Goal: Task Accomplishment & Management: Complete application form

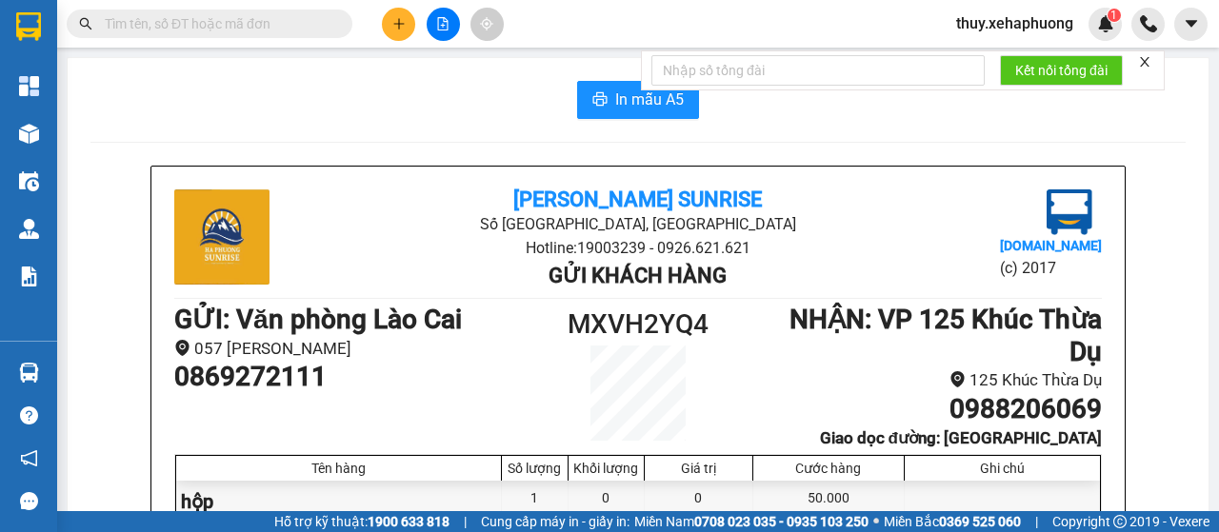
scroll to position [190, 0]
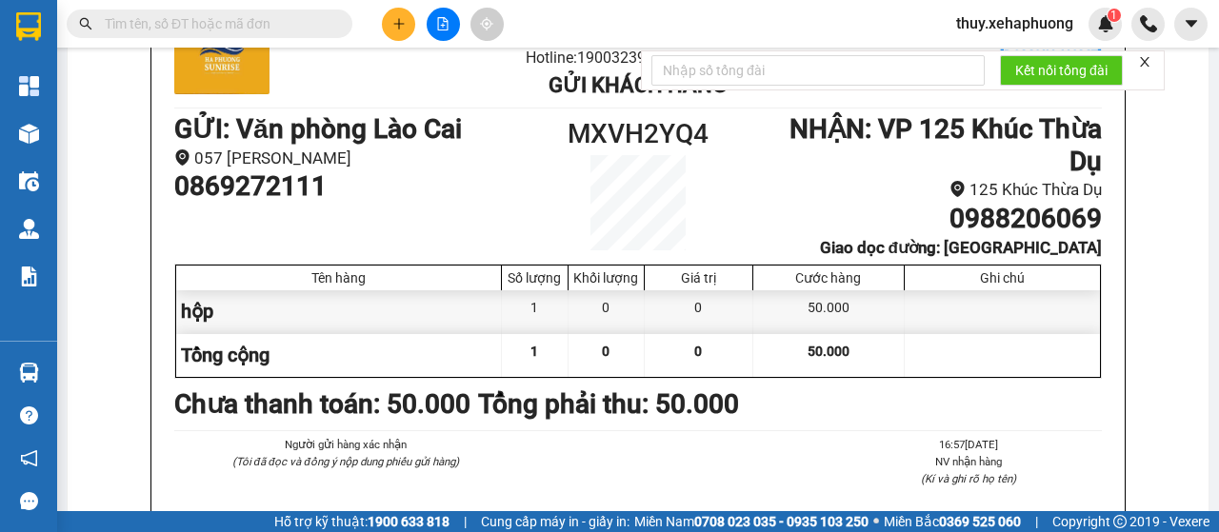
click at [407, 24] on button at bounding box center [398, 24] width 33 height 33
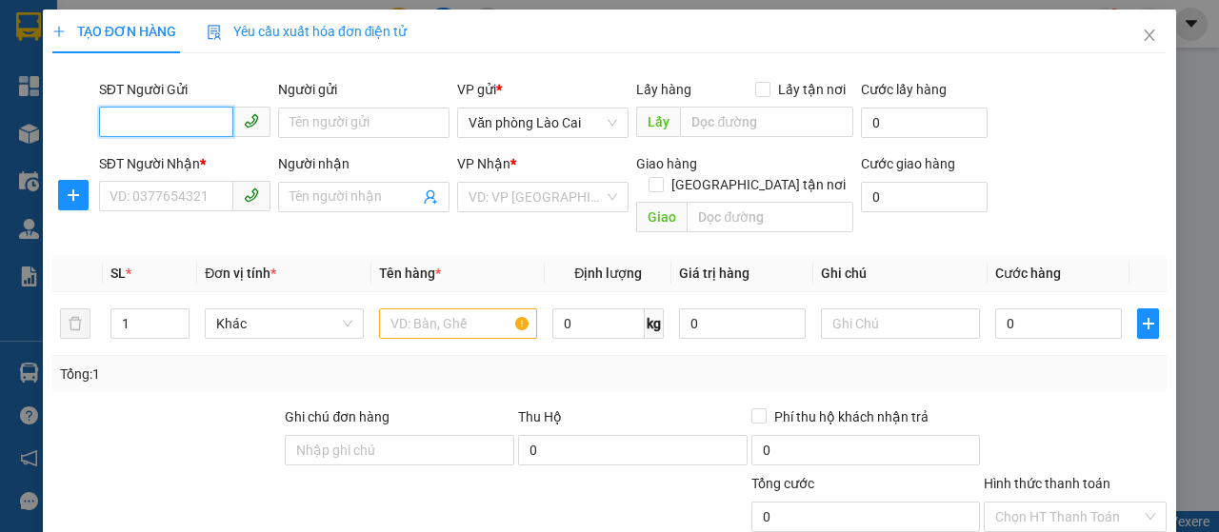
click at [156, 125] on input "SĐT Người Gửi" at bounding box center [166, 122] width 134 height 30
type input "0906637990"
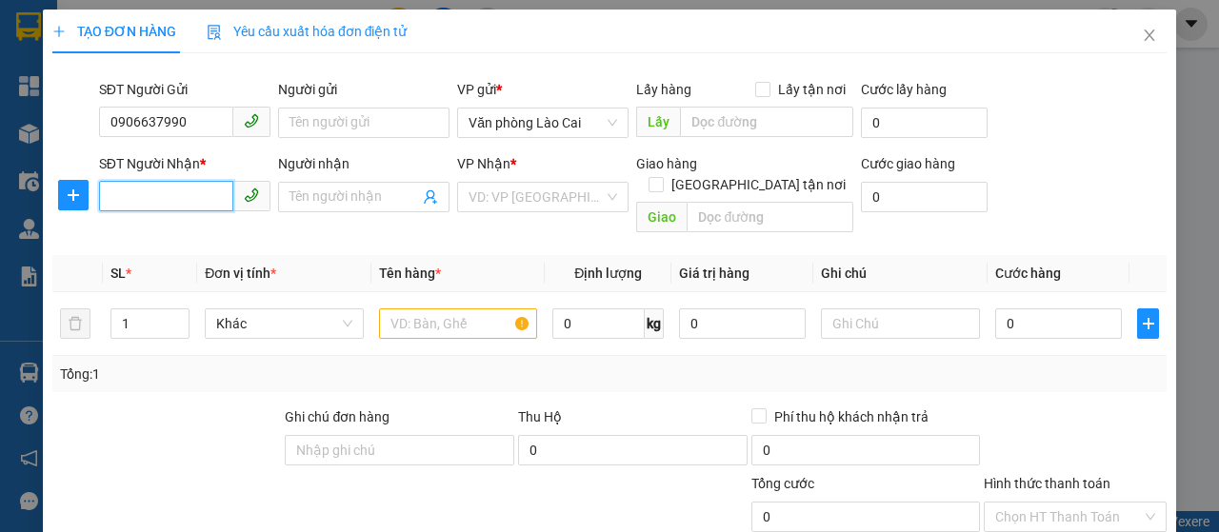
click at [131, 205] on input "SĐT Người Nhận *" at bounding box center [166, 196] width 134 height 30
drag, startPoint x: 107, startPoint y: 121, endPoint x: 189, endPoint y: 120, distance: 82.9
click at [189, 120] on input "0906637990" at bounding box center [166, 122] width 134 height 30
paste input "0906637990"
type input "0906637990"
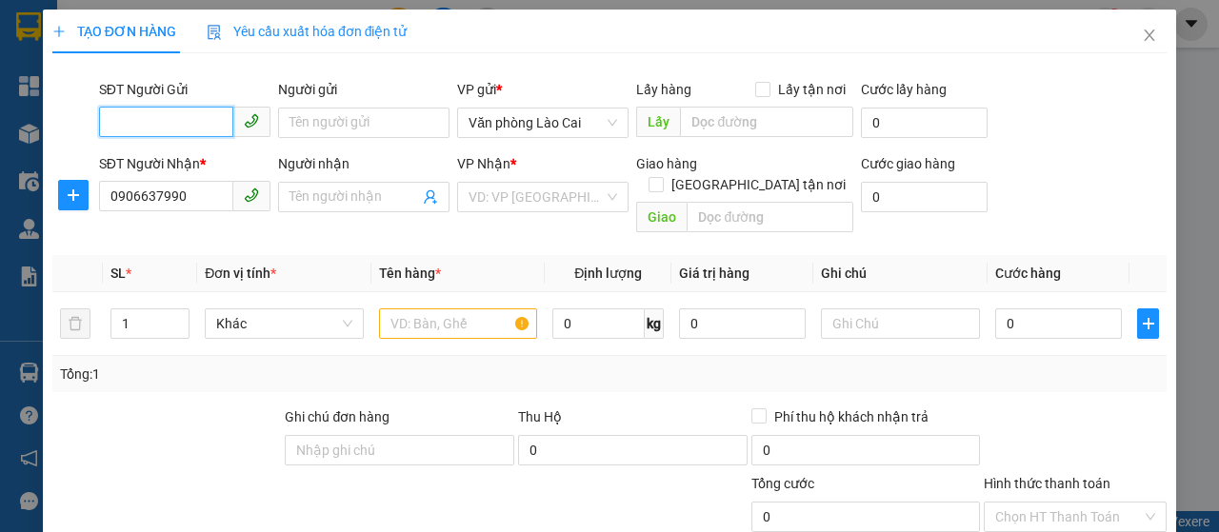
click at [168, 122] on input "SĐT Người Gửi" at bounding box center [166, 122] width 134 height 30
type input "0988880551"
click at [411, 309] on input "text" at bounding box center [458, 324] width 159 height 30
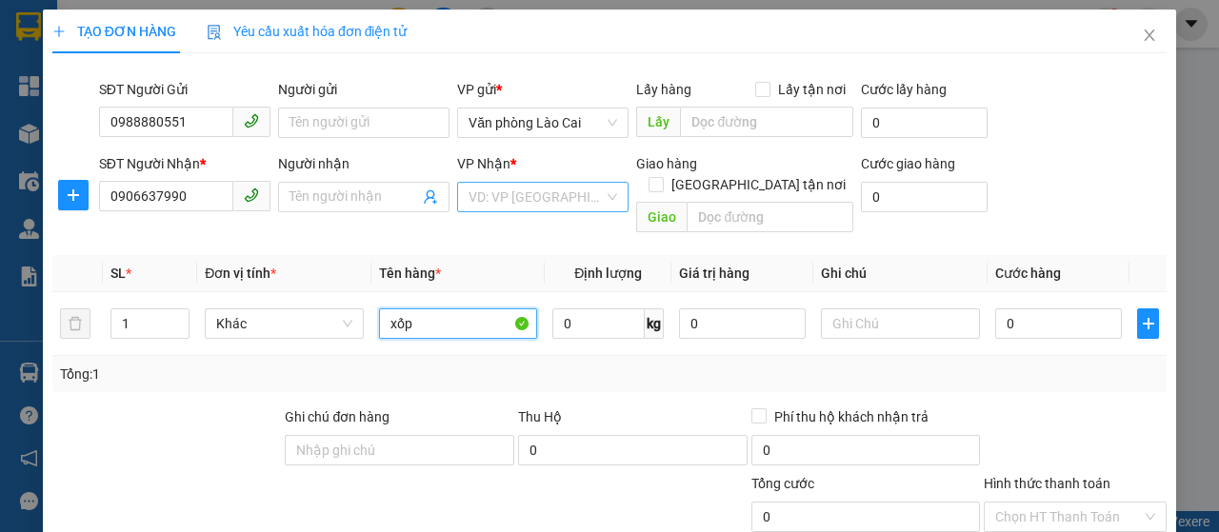
type input "xốp"
click at [564, 198] on input "search" at bounding box center [536, 197] width 135 height 29
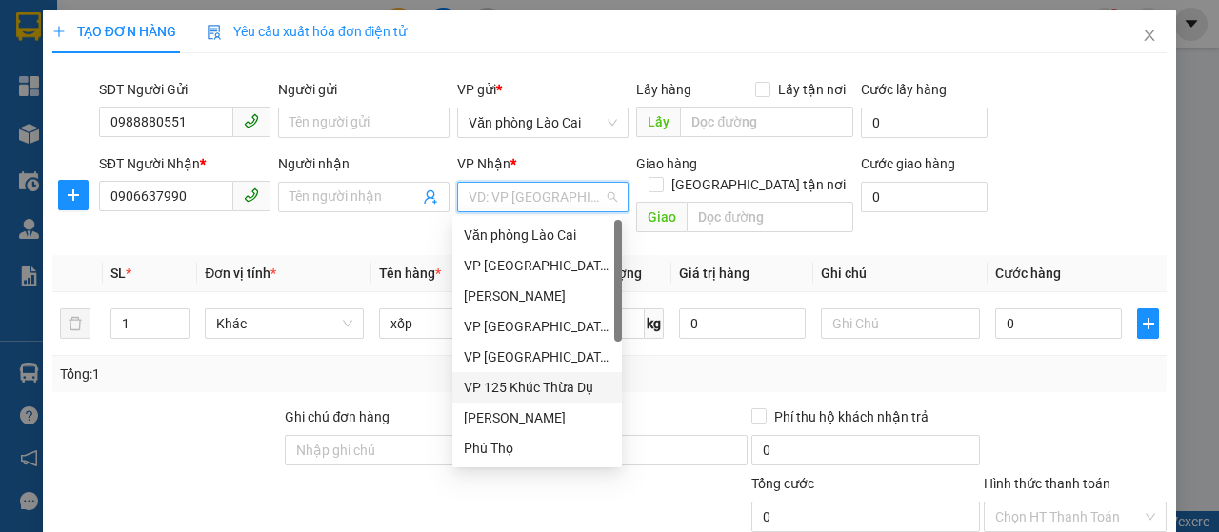
click at [528, 383] on div "VP 125 Khúc Thừa Dụ" at bounding box center [537, 387] width 147 height 21
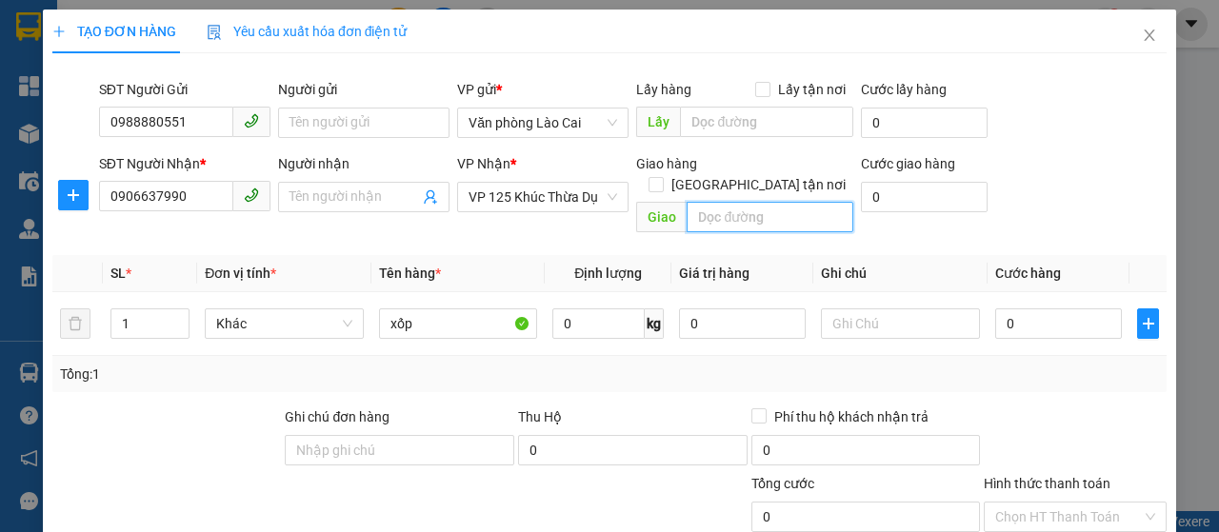
click at [713, 202] on input "text" at bounding box center [770, 217] width 166 height 30
type input "vp 125A"
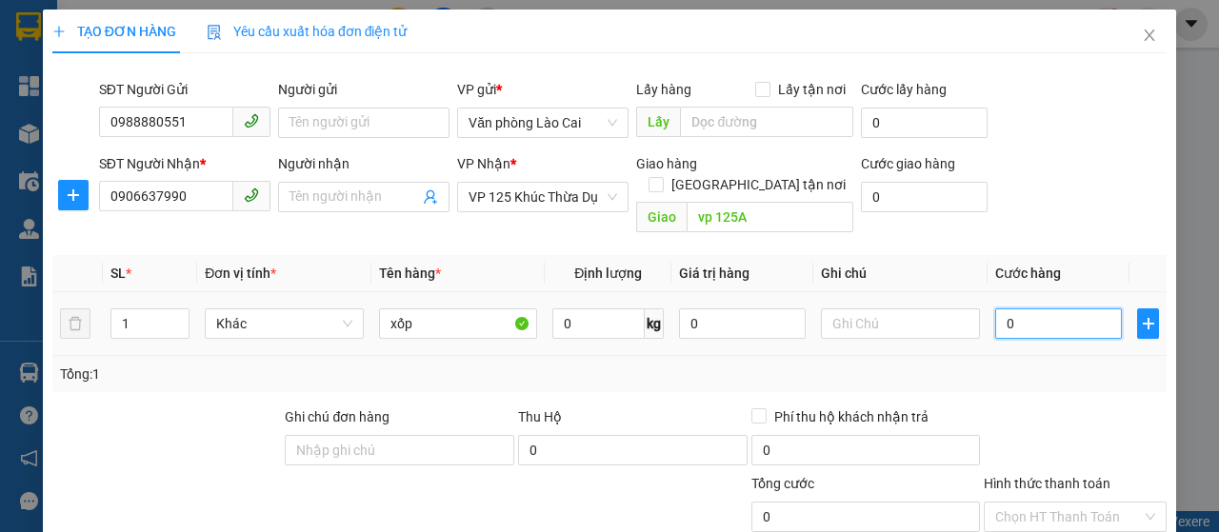
click at [995, 309] on input "0" at bounding box center [1058, 324] width 127 height 30
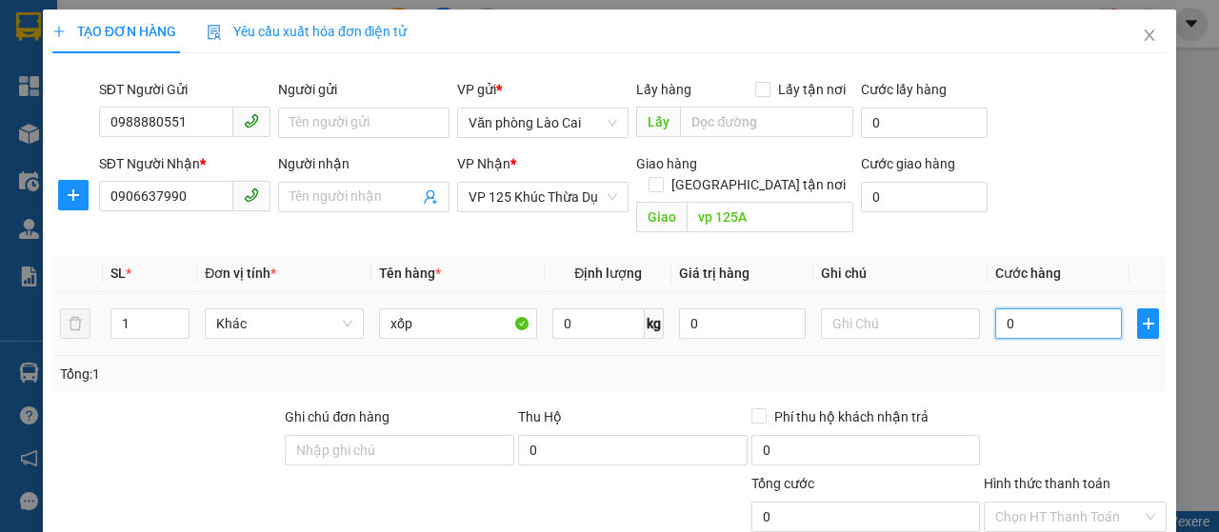
type input "10"
type input "150"
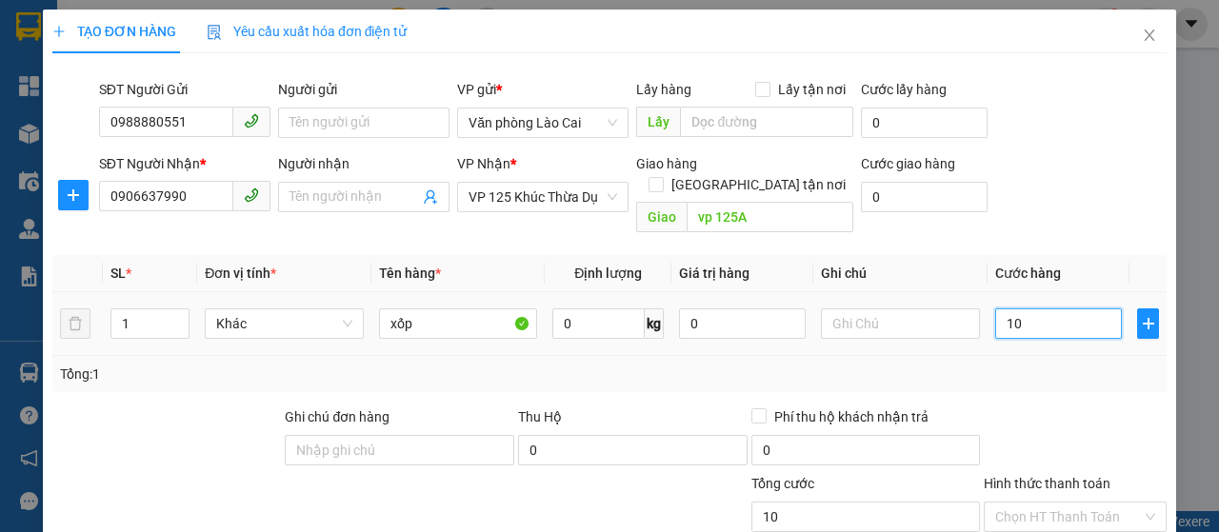
type input "150"
type input "1.500"
type input "15.000"
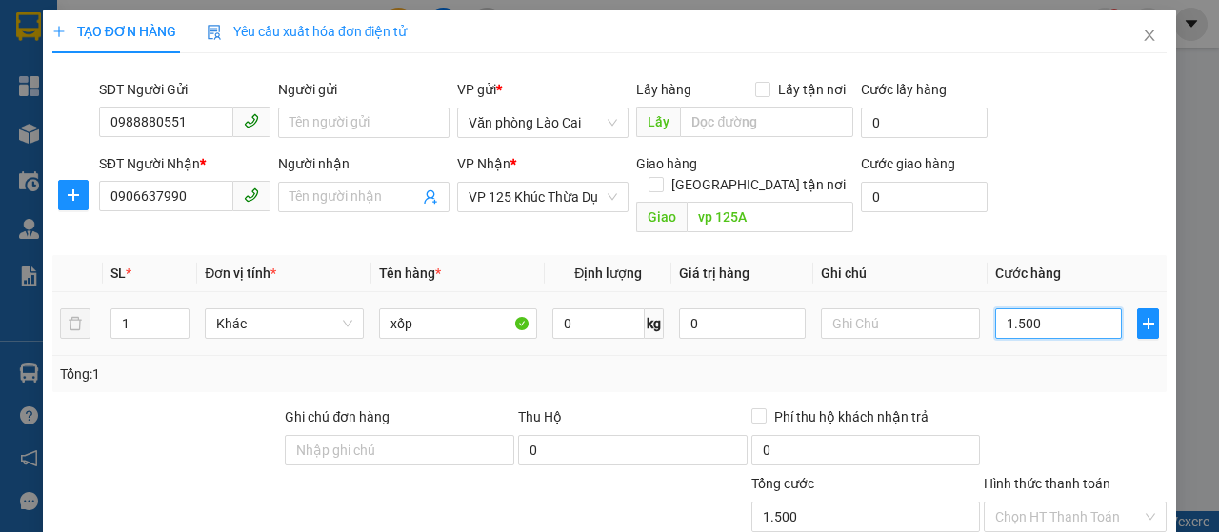
type input "15.000"
type input "150.000"
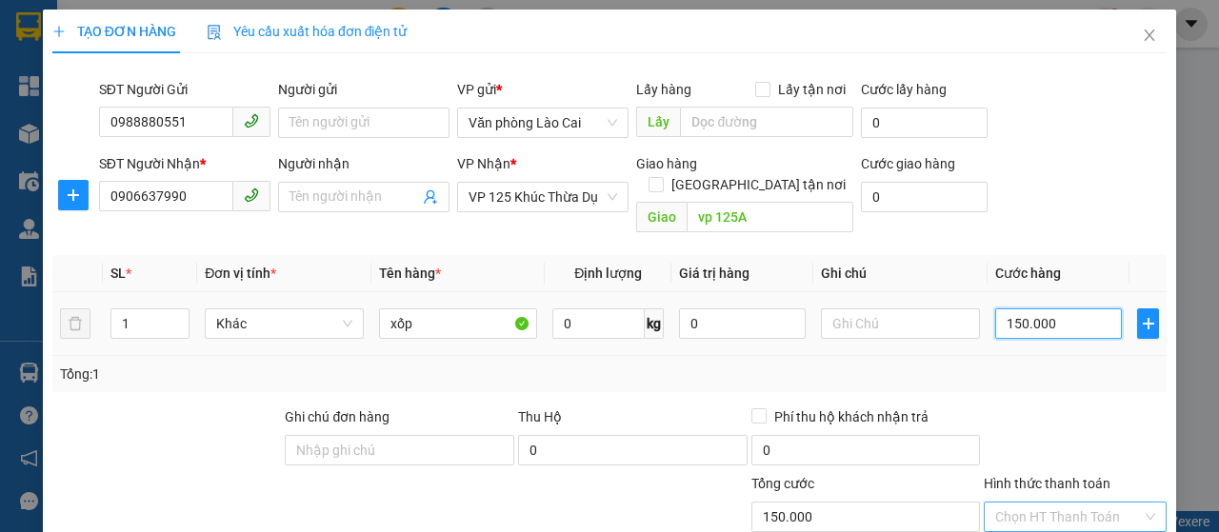
scroll to position [202, 0]
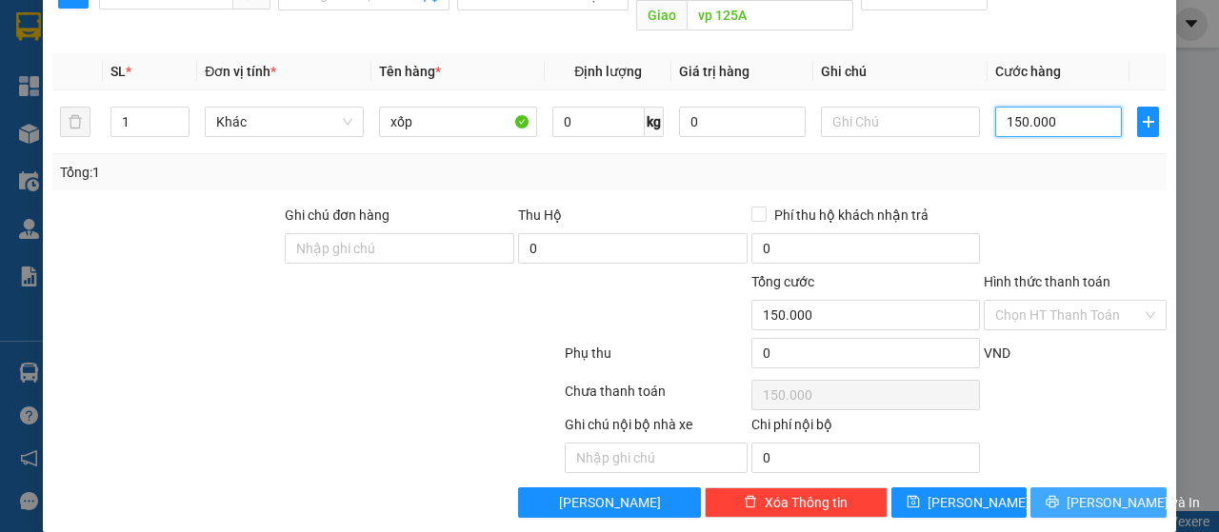
type input "150.000"
click at [1101, 492] on span "[PERSON_NAME] và In" at bounding box center [1133, 502] width 133 height 21
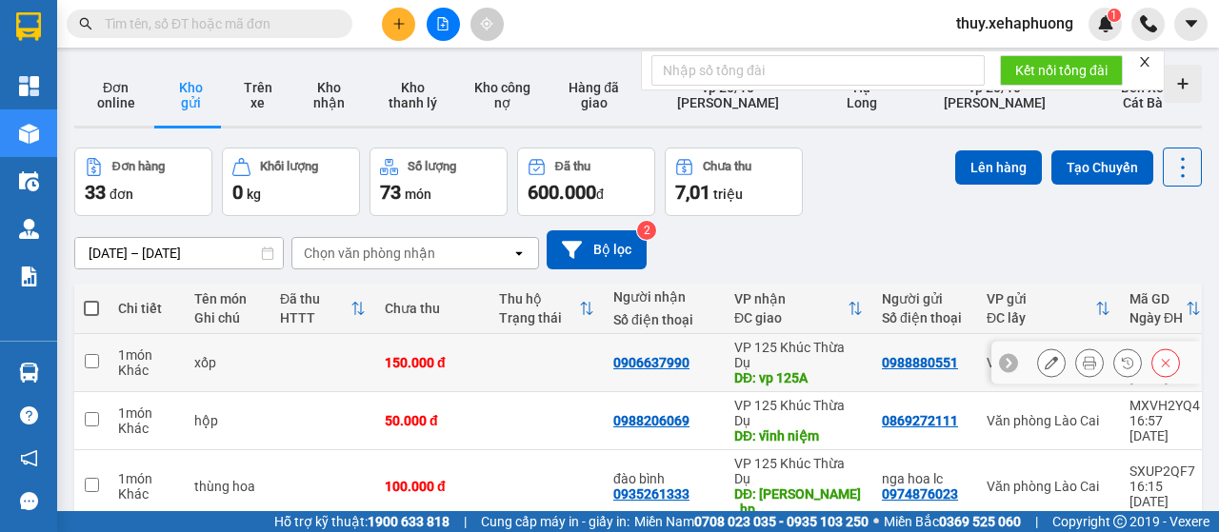
click at [1044, 361] on button at bounding box center [1051, 363] width 27 height 33
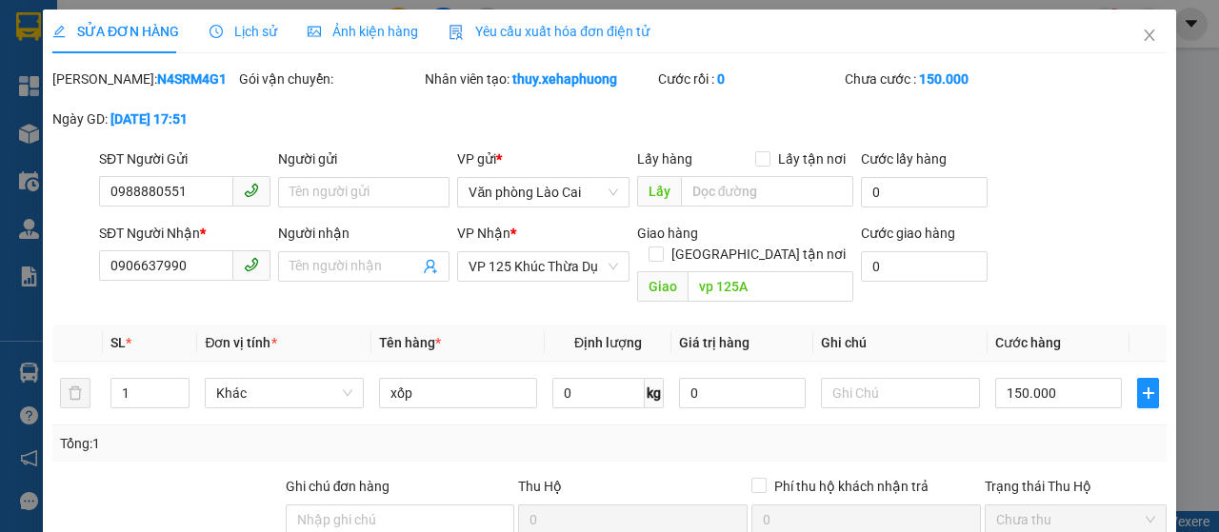
type input "0988880551"
type input "0906637990"
type input "vp 125A"
type input "0"
type input "150.000"
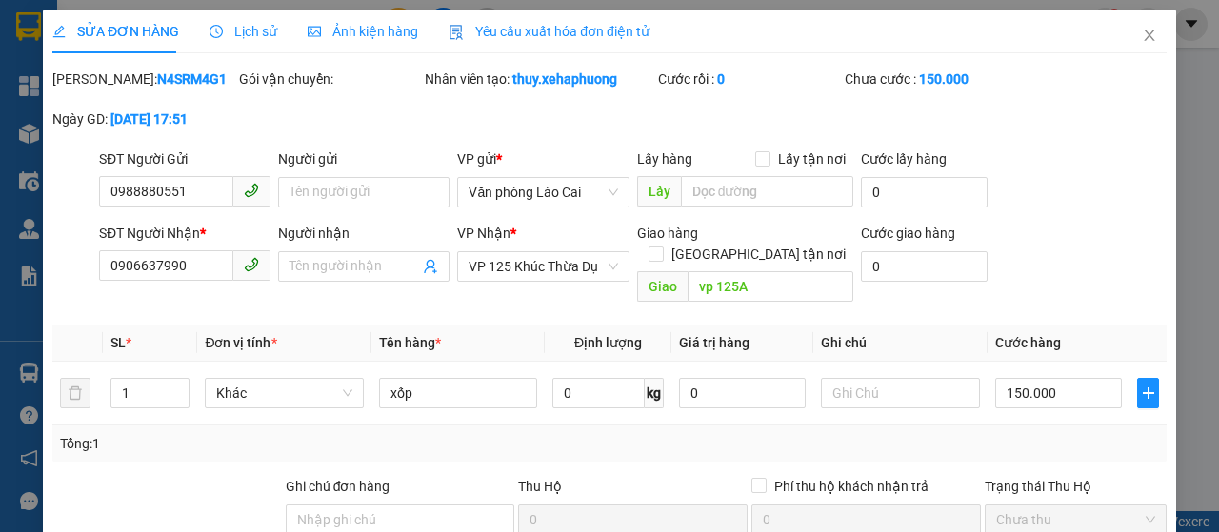
type input "150.000"
click at [1053, 388] on input "150.000" at bounding box center [1058, 393] width 128 height 30
type input "0"
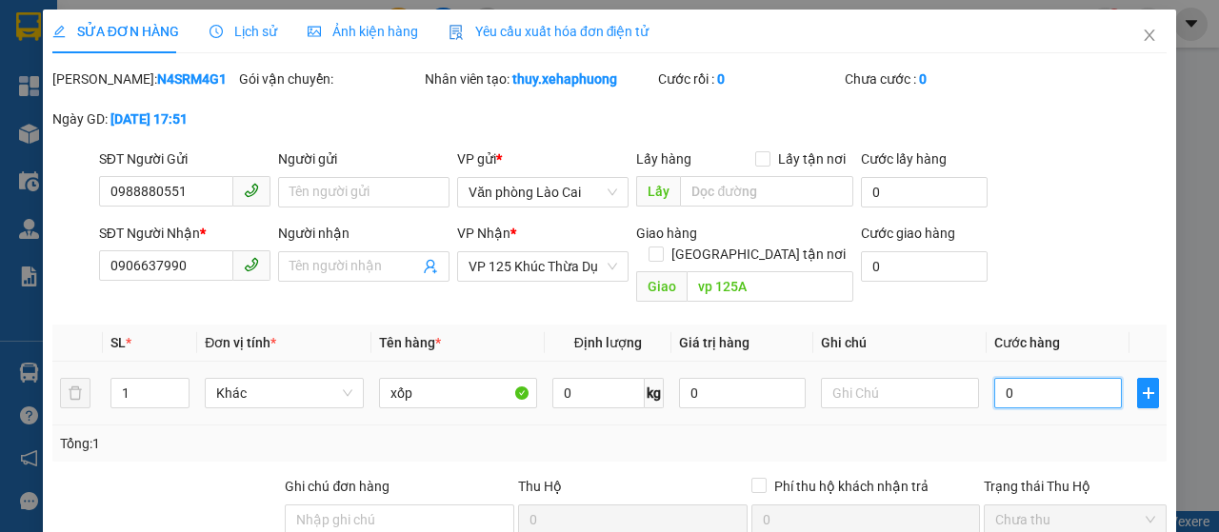
click at [994, 391] on input "0" at bounding box center [1058, 393] width 128 height 30
type input "20"
type input "200"
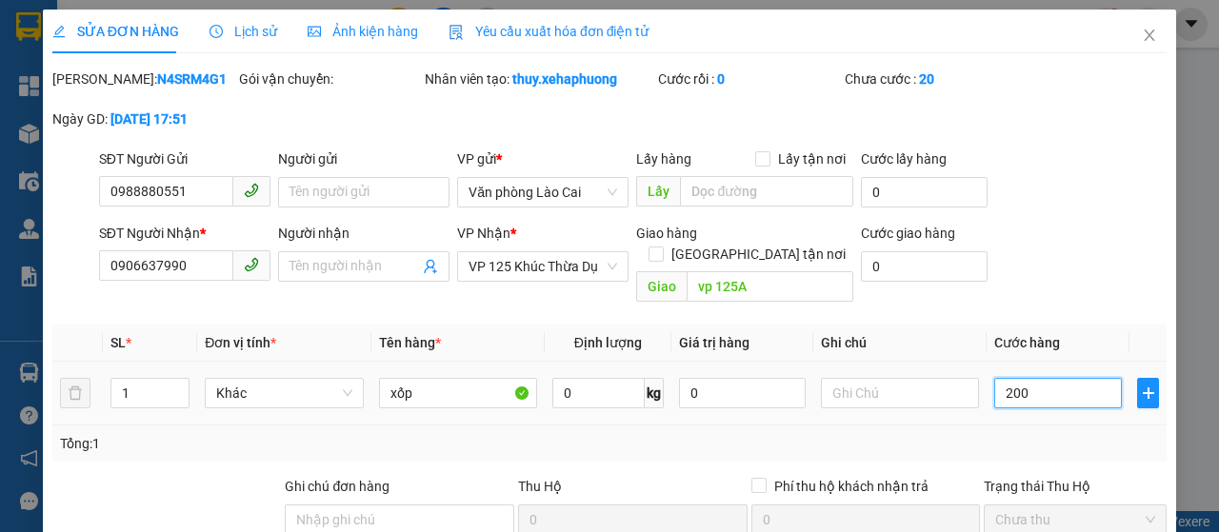
type input "200"
type input "2.000"
type input "20.000"
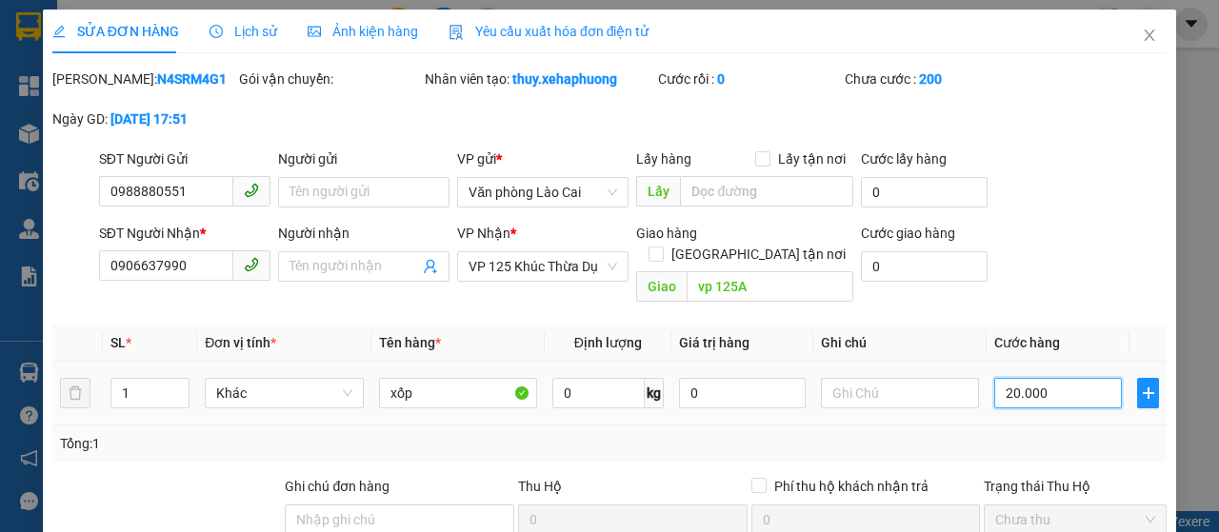
type input "20.000"
type input "200.000"
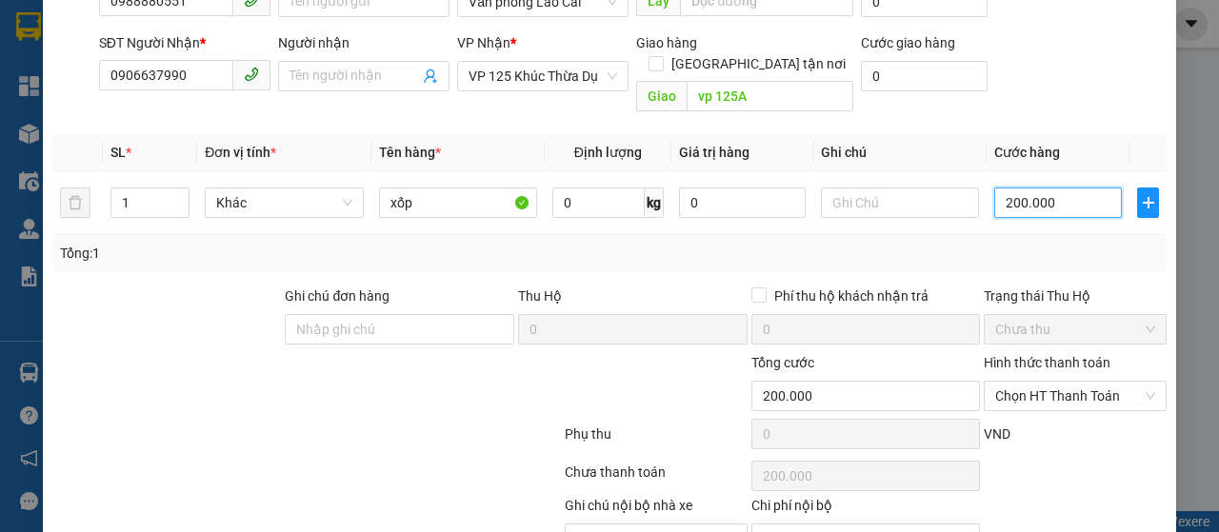
scroll to position [286, 0]
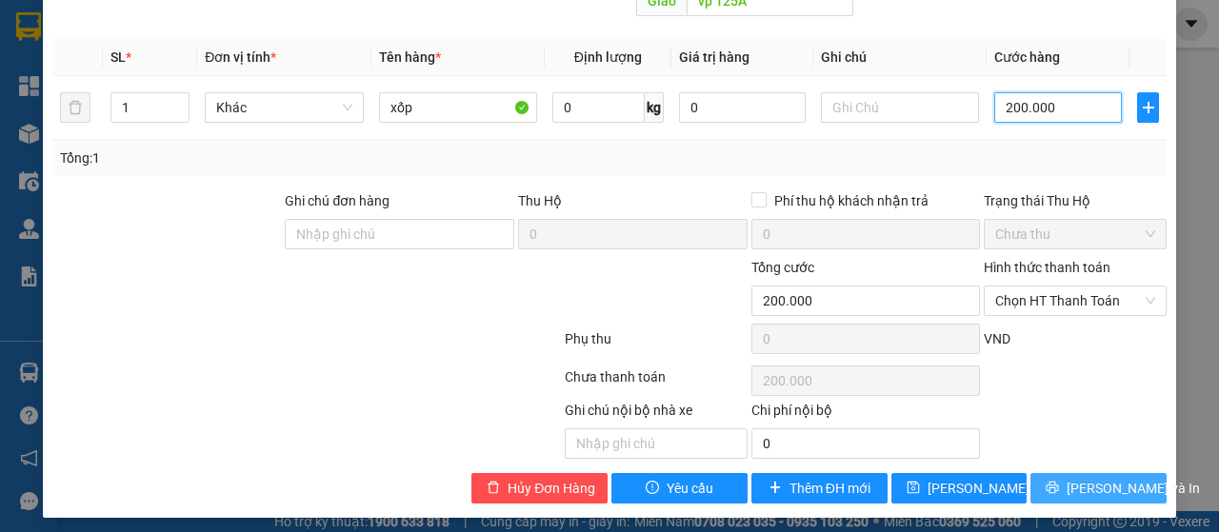
type input "200.000"
click at [1097, 478] on span "Lưu và In" at bounding box center [1133, 488] width 133 height 21
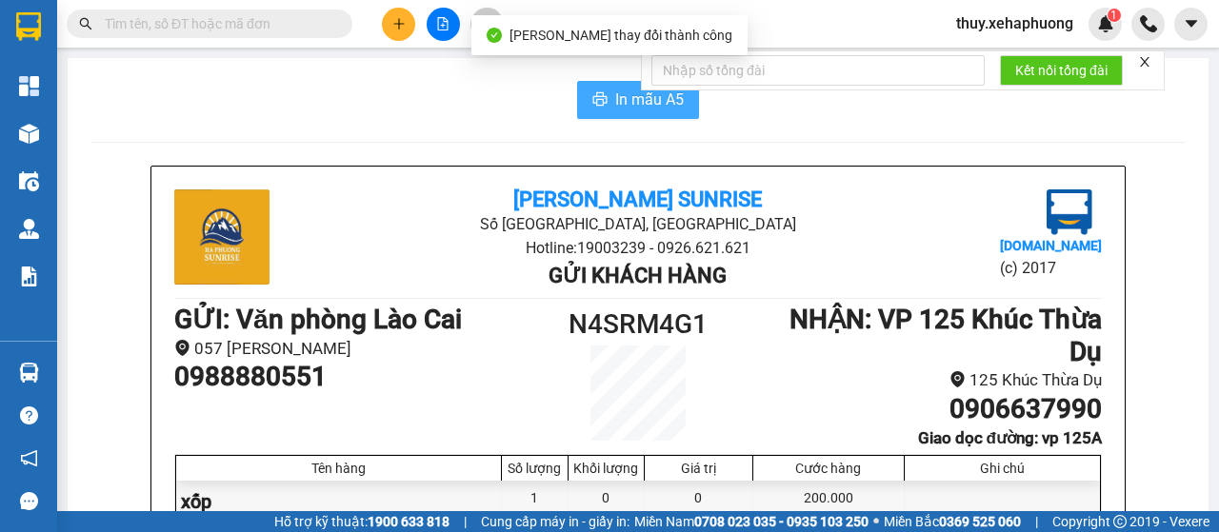
click at [628, 106] on span "In mẫu A5" at bounding box center [649, 100] width 69 height 24
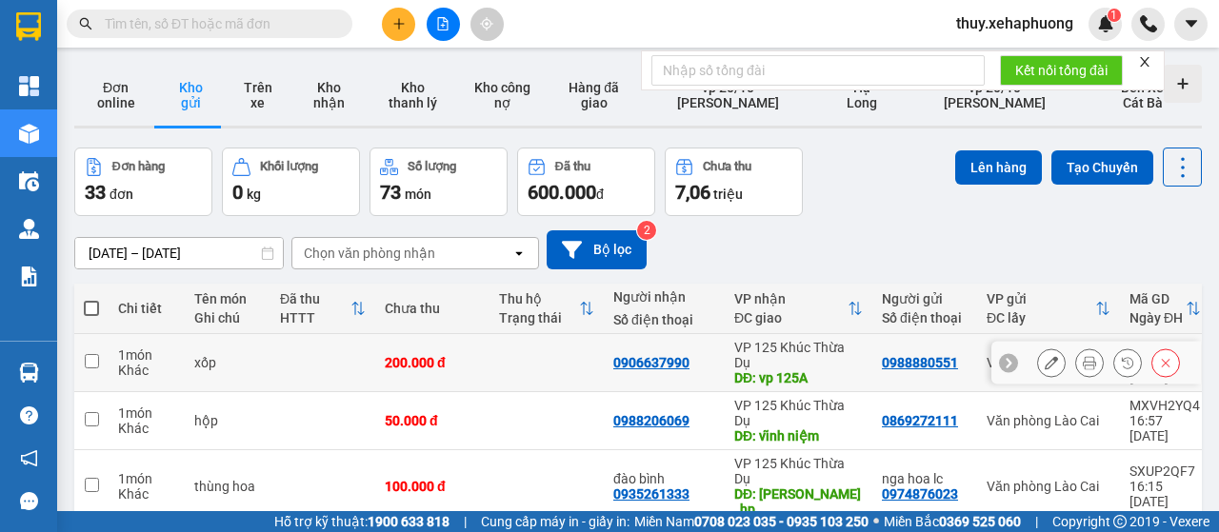
click at [1045, 362] on icon at bounding box center [1051, 362] width 13 height 13
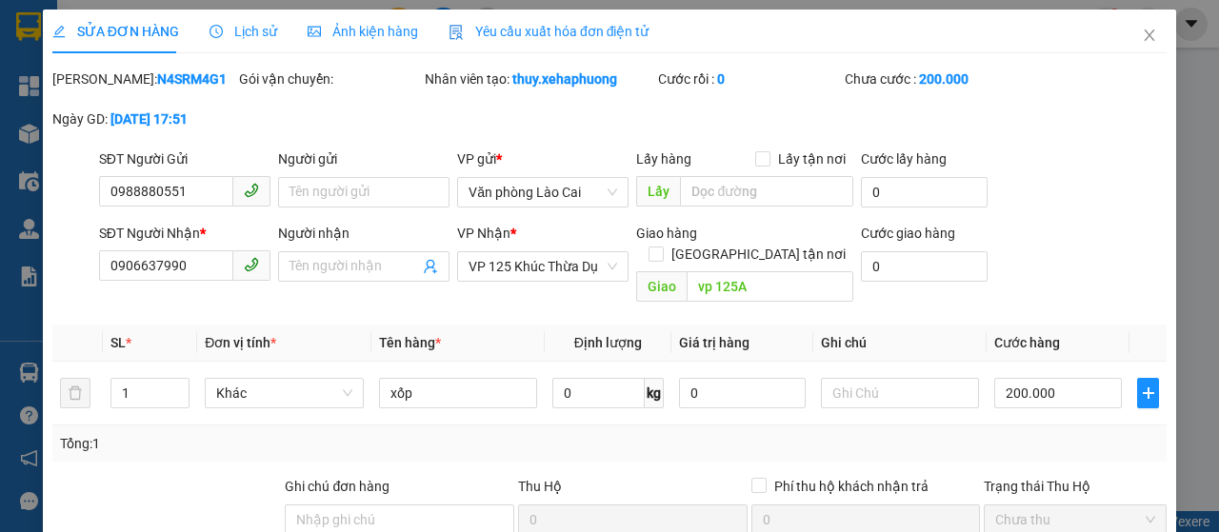
type input "0988880551"
type input "0906637990"
type input "vp 125A"
type input "0"
type input "200.000"
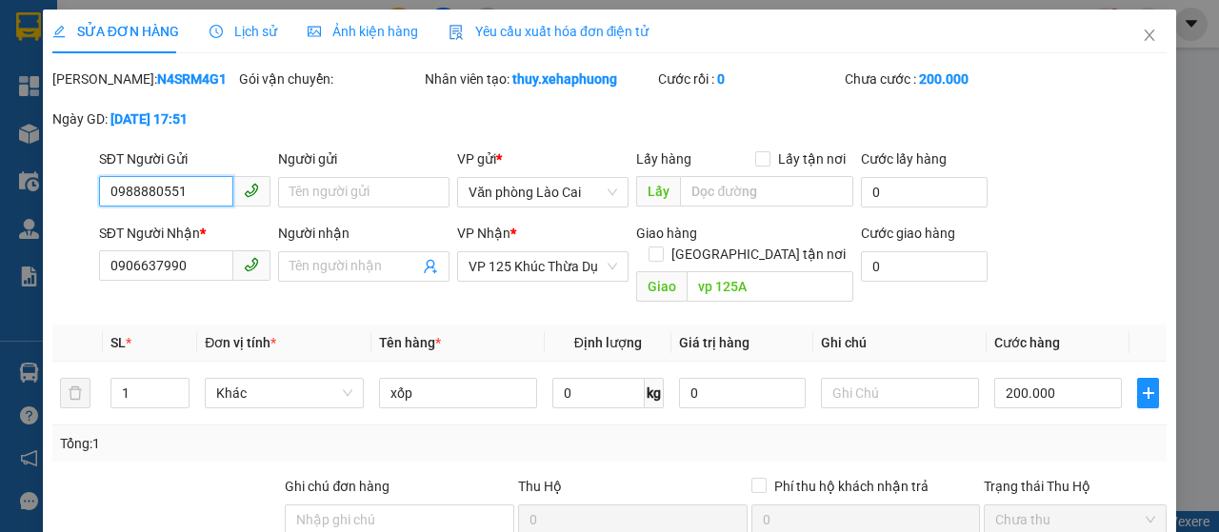
scroll to position [190, 0]
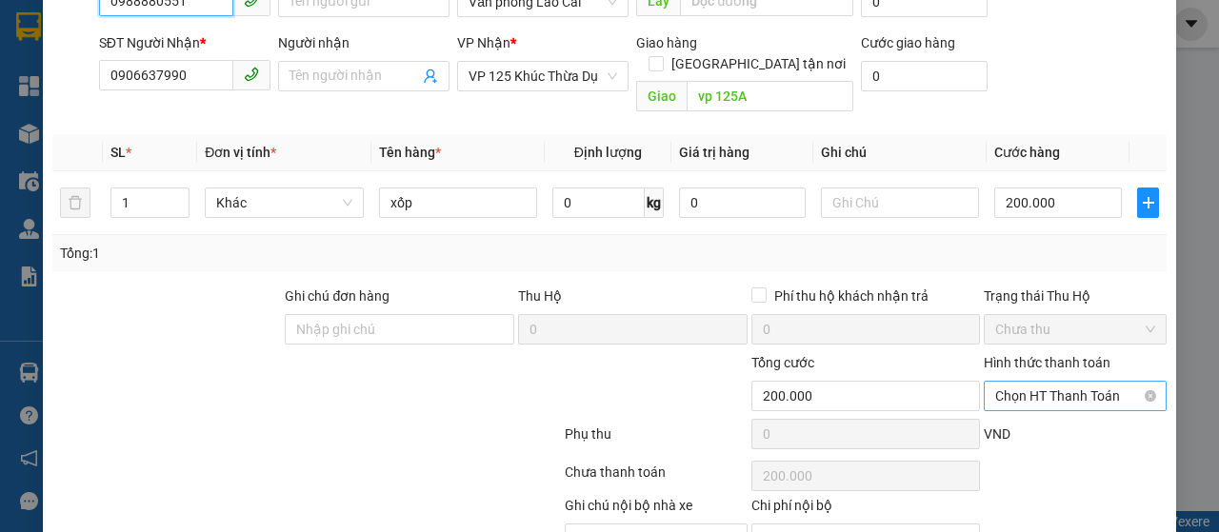
click at [1081, 396] on span "Chọn HT Thanh Toán" at bounding box center [1075, 396] width 160 height 29
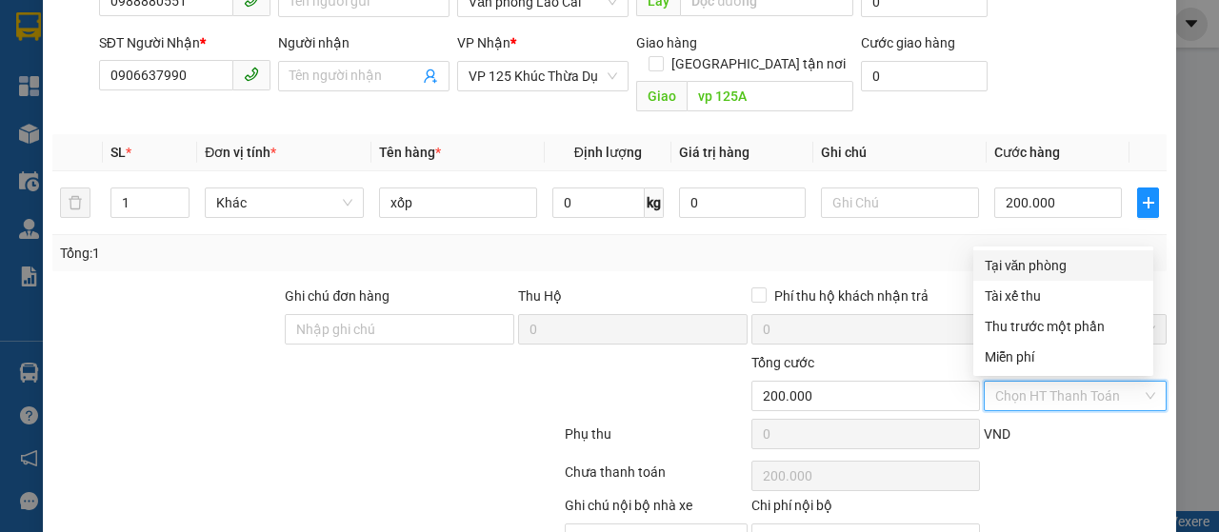
click at [1064, 264] on div "Tại văn phòng" at bounding box center [1063, 265] width 157 height 21
type input "0"
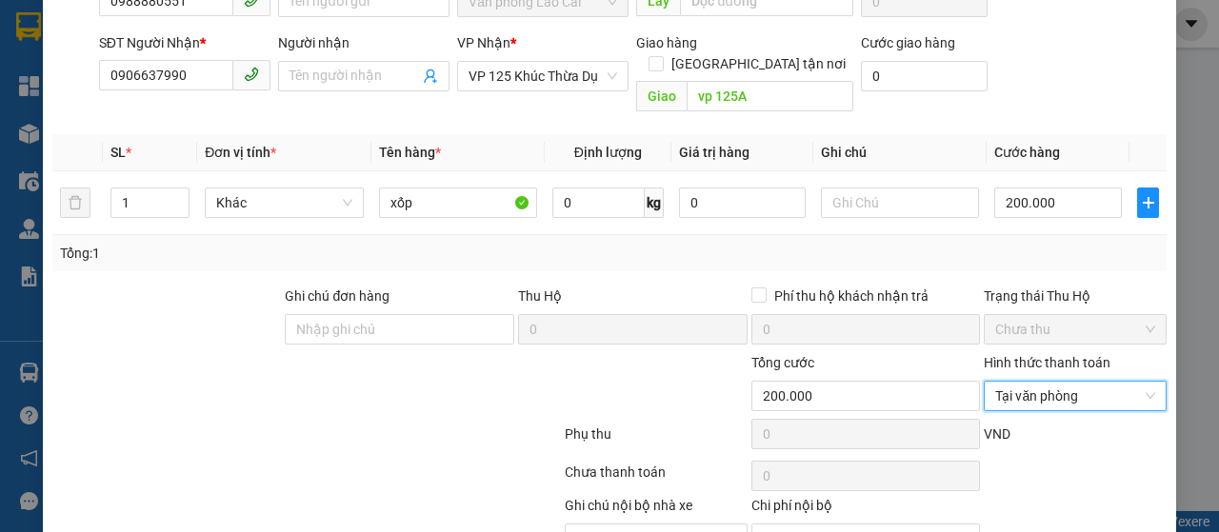
scroll to position [286, 0]
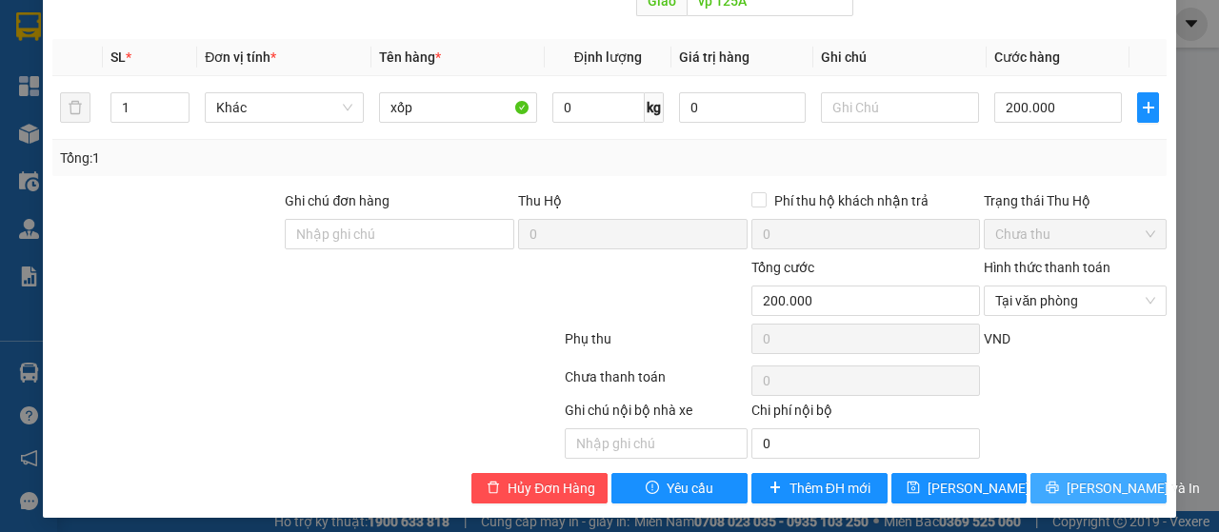
click at [1082, 483] on span "Lưu và In" at bounding box center [1133, 488] width 133 height 21
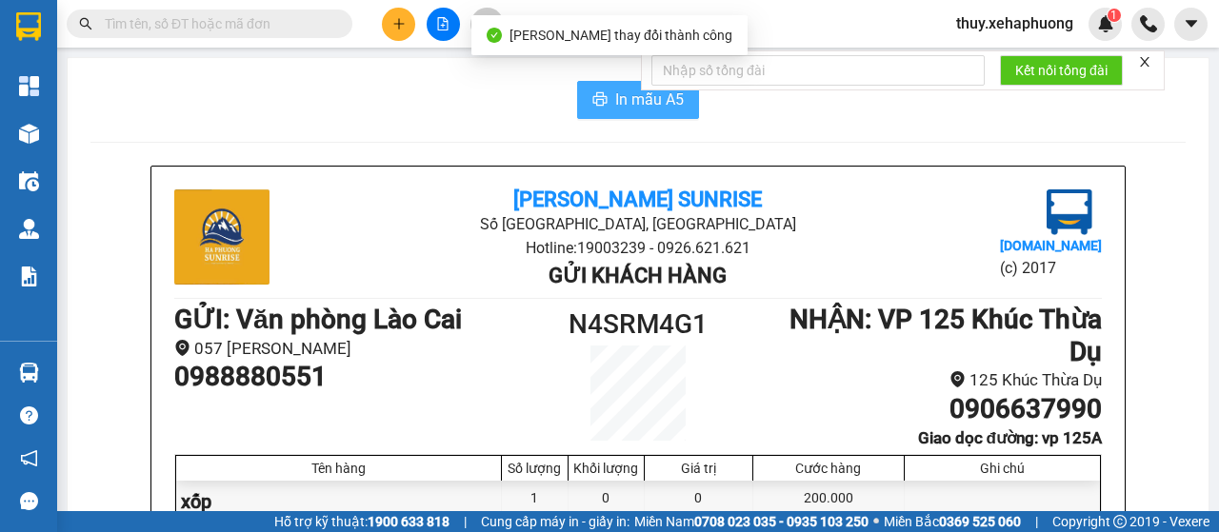
click at [617, 102] on span "In mẫu A5" at bounding box center [649, 100] width 69 height 24
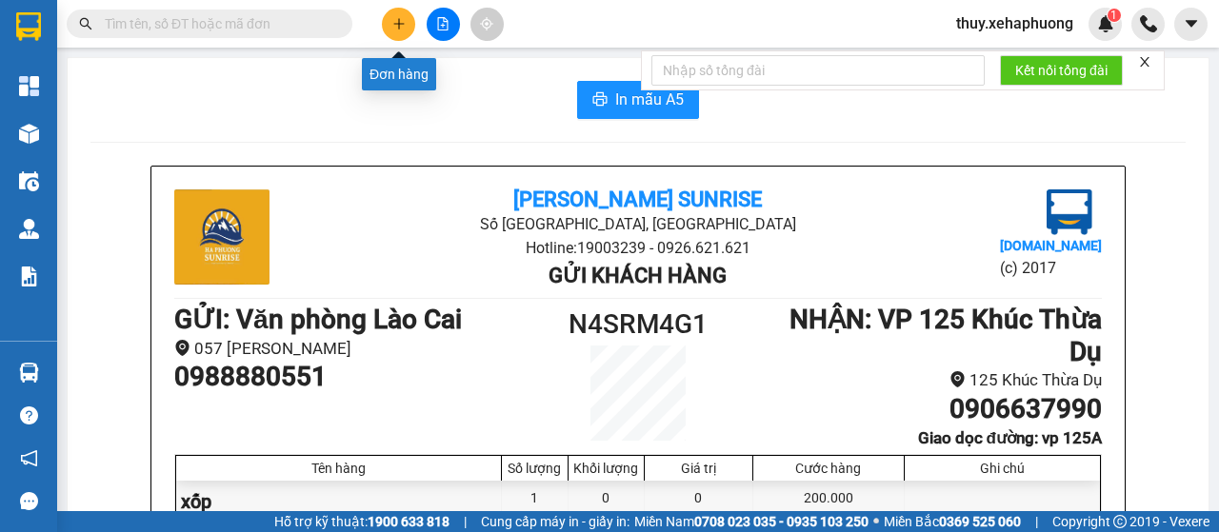
click at [393, 18] on icon "plus" at bounding box center [398, 23] width 13 height 13
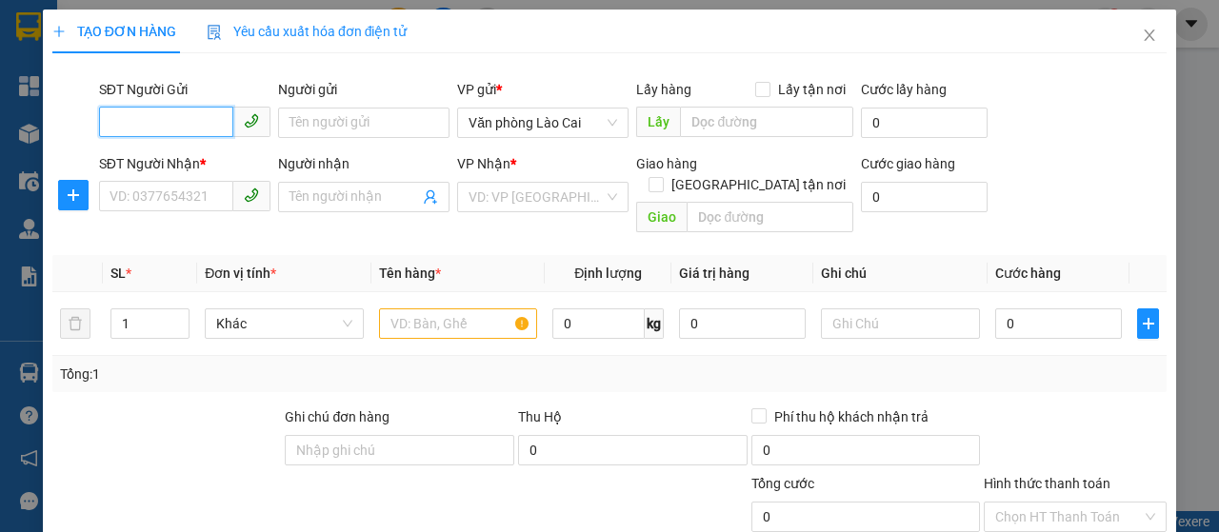
click at [154, 129] on input "SĐT Người Gửi" at bounding box center [166, 122] width 134 height 30
type input "0943469599"
click at [182, 158] on div "0943469599" at bounding box center [183, 160] width 147 height 21
type input "0379228976"
type input "bx vĩnh niệm"
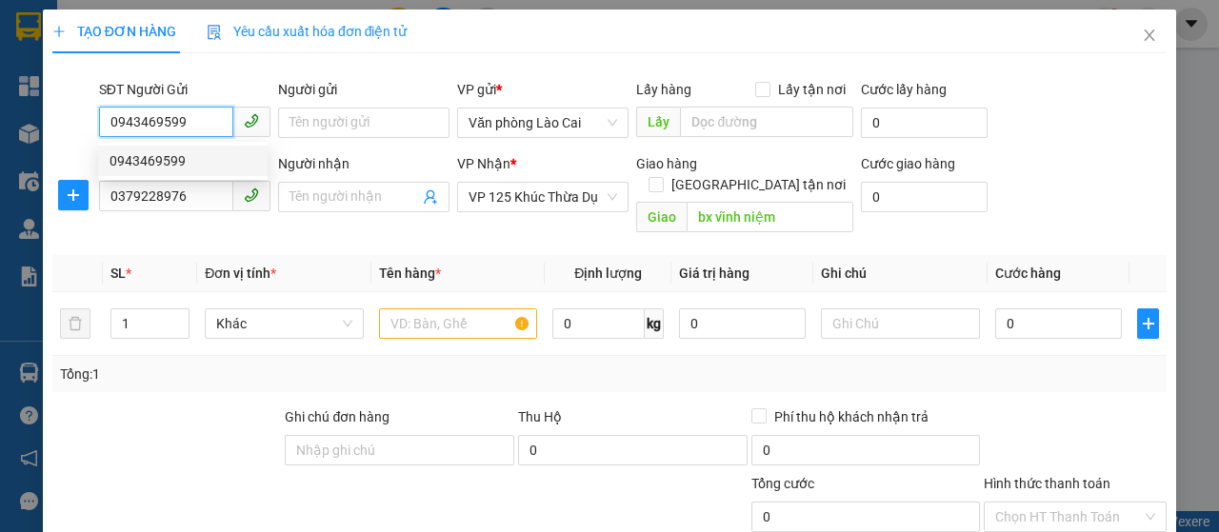
type input "150.000"
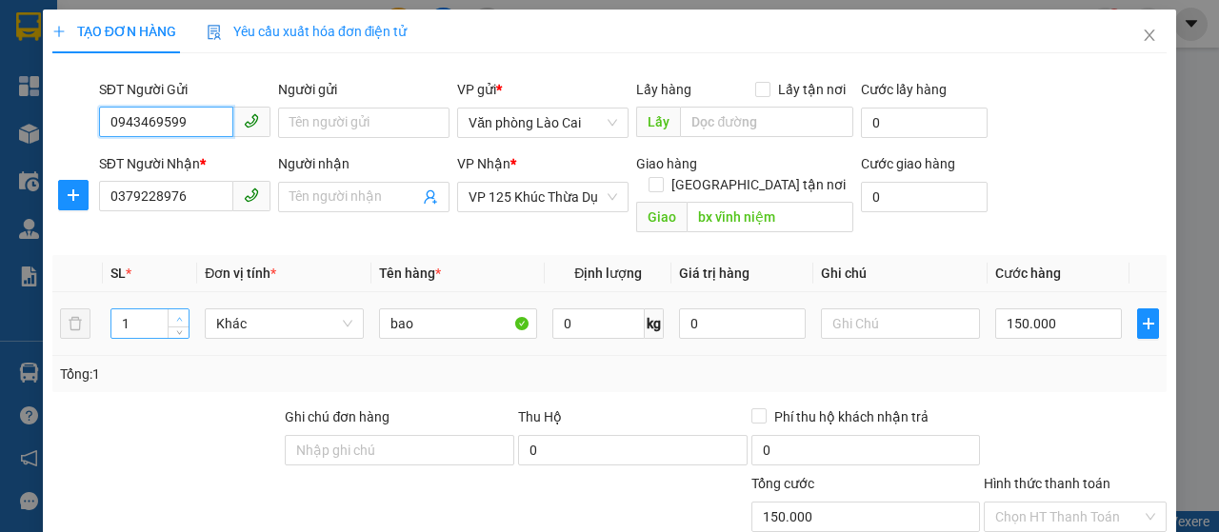
type input "0943469599"
type input "2"
click at [176, 316] on icon "up" at bounding box center [179, 319] width 7 height 7
click at [1051, 309] on input "150.000" at bounding box center [1058, 324] width 127 height 30
type input "0"
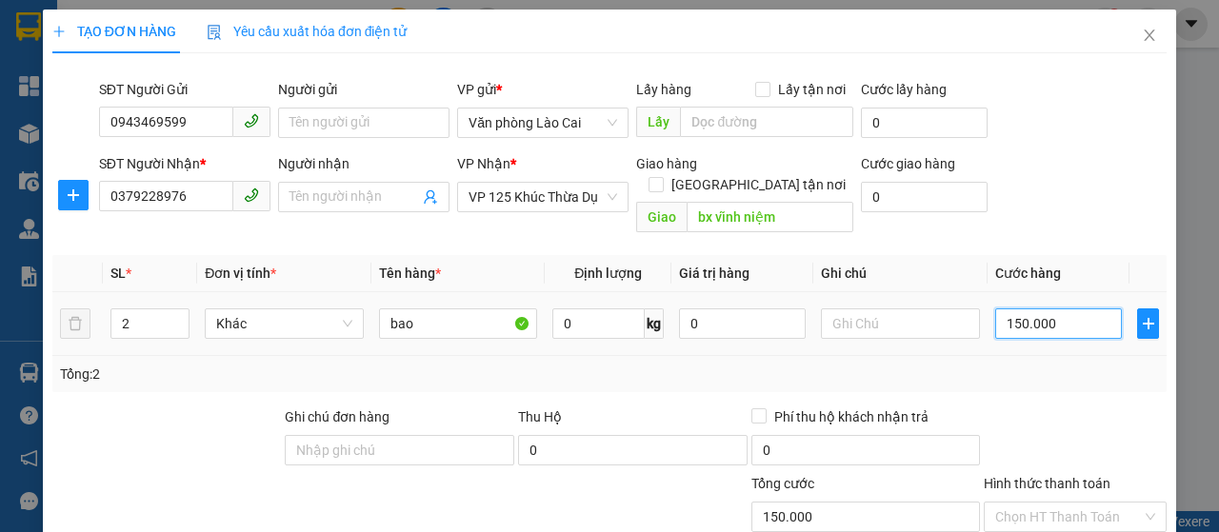
type input "0"
click at [995, 309] on input "0" at bounding box center [1058, 324] width 127 height 30
type input "30"
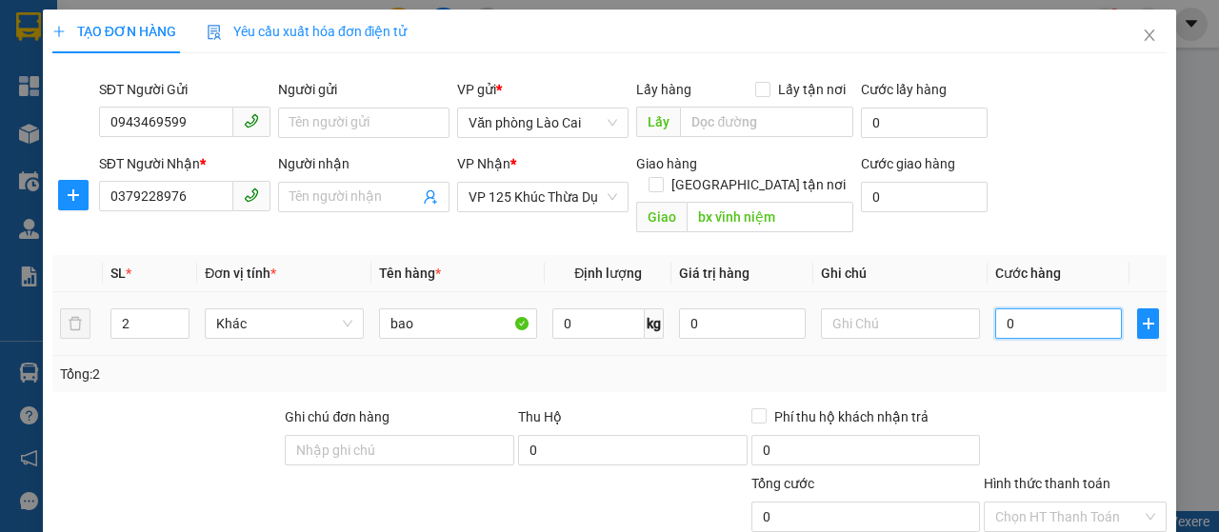
type input "30"
type input "300"
type input "3.000"
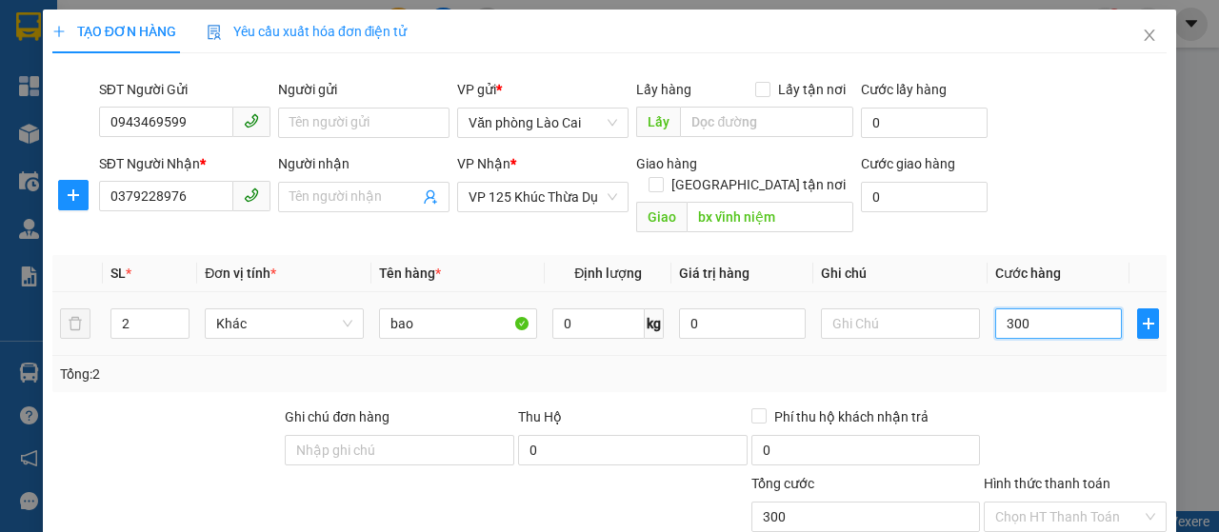
type input "3.000"
type input "30.000"
type input "300.000"
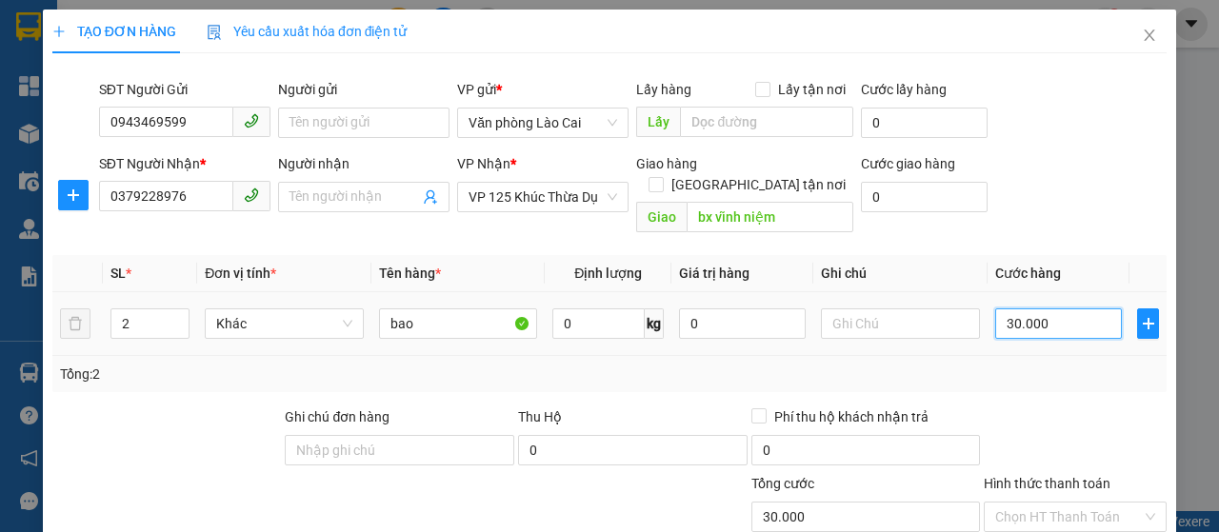
type input "300.000"
type input "30.000"
type input "0"
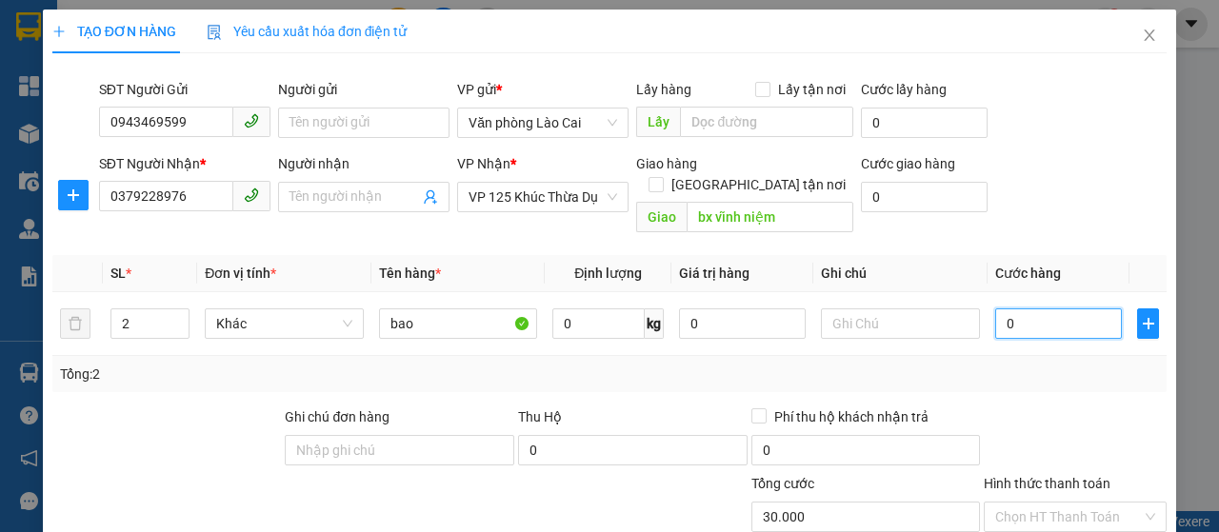
type input "0"
click at [995, 309] on input "0" at bounding box center [1058, 324] width 127 height 30
type input "30"
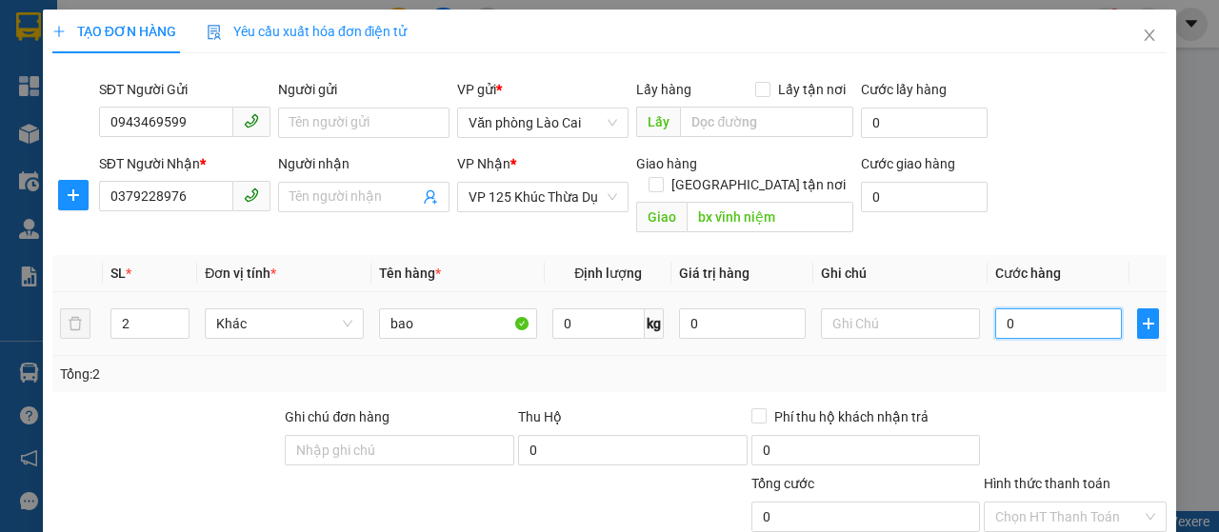
type input "30"
type input "300"
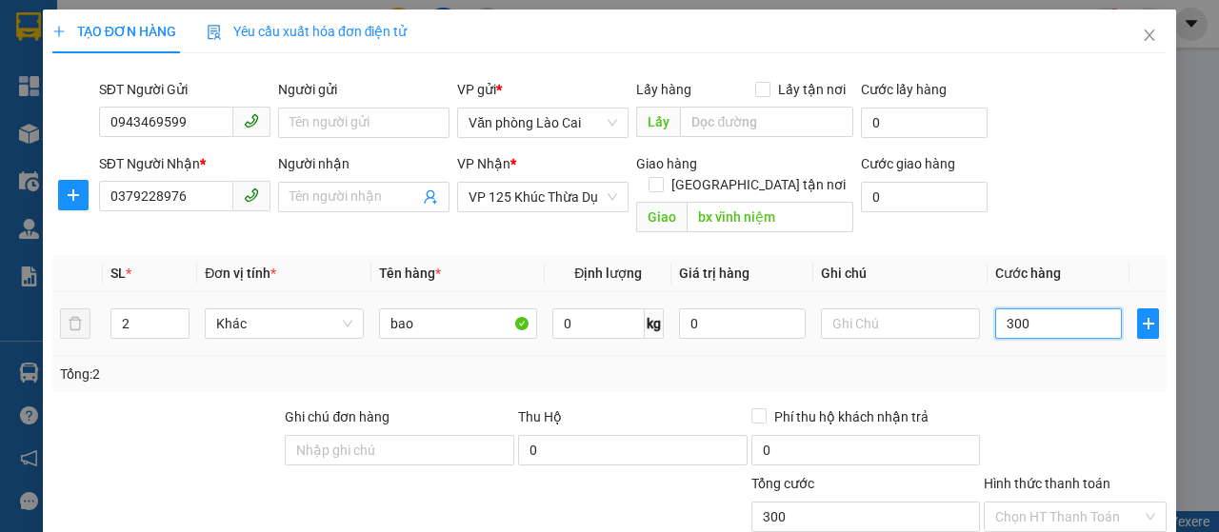
type input "3.000"
type input "30.000"
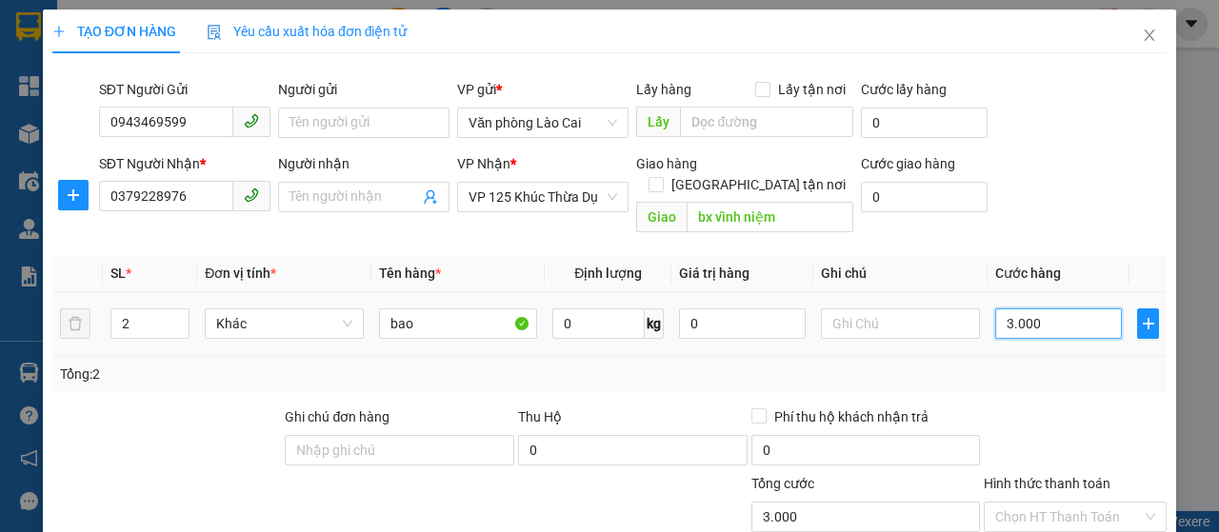
type input "30.000"
type input "300.000"
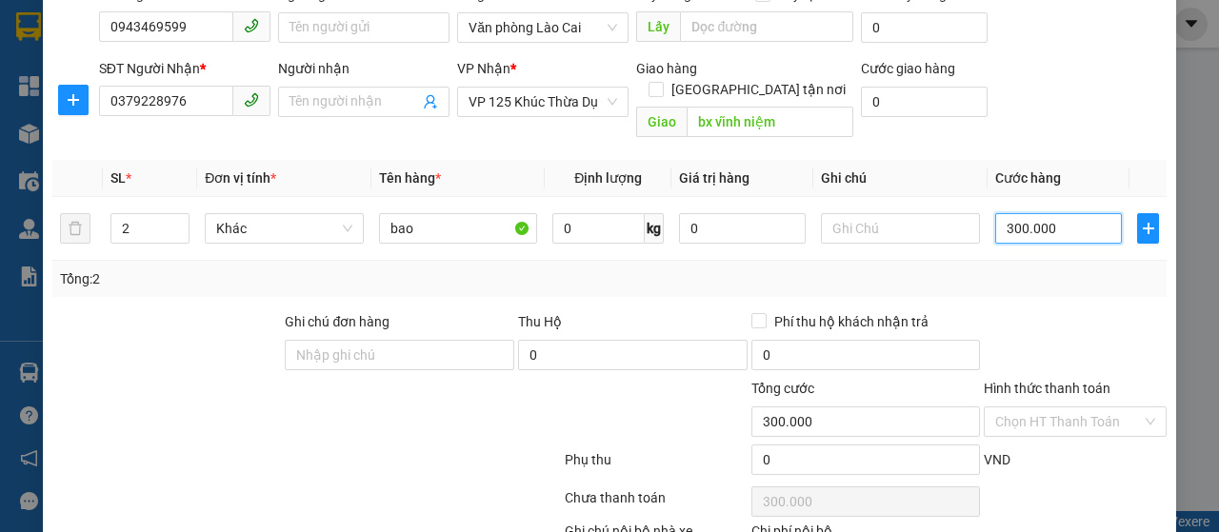
scroll to position [190, 0]
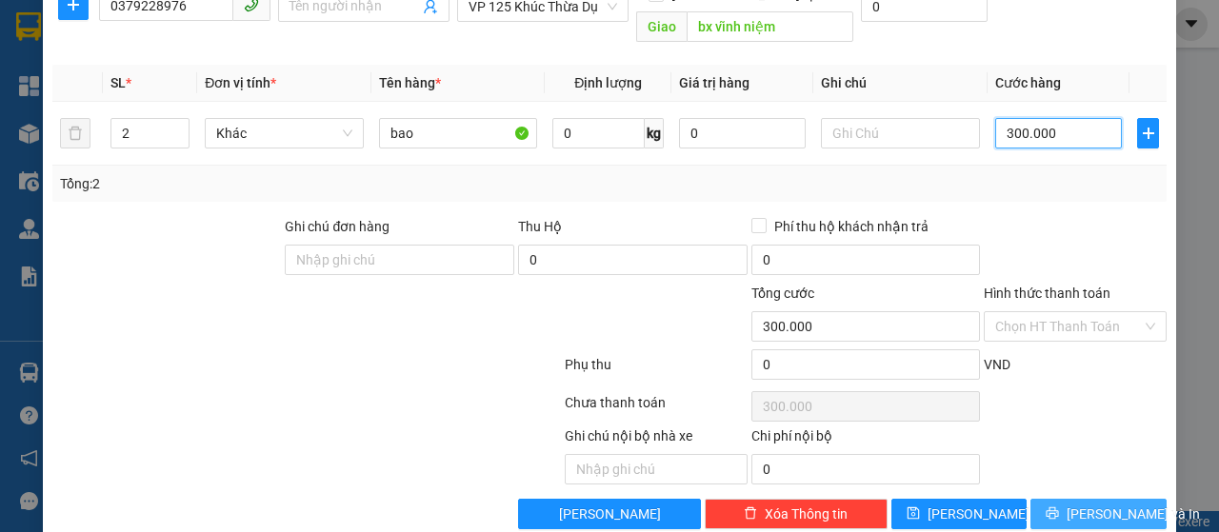
type input "300.000"
click at [1080, 504] on span "Lưu và In" at bounding box center [1133, 514] width 133 height 21
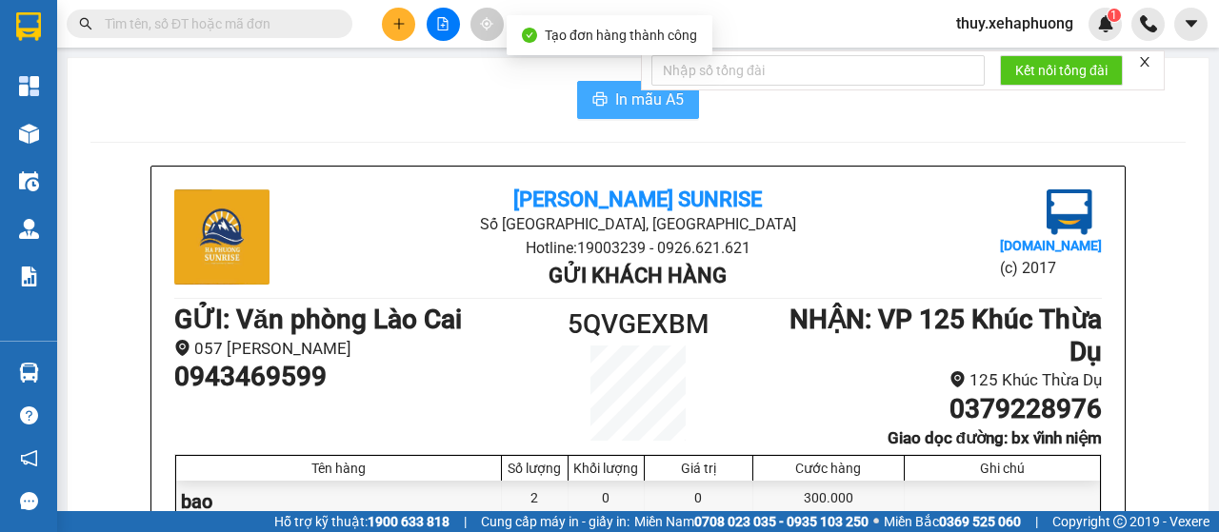
click at [636, 103] on span "In mẫu A5" at bounding box center [649, 100] width 69 height 24
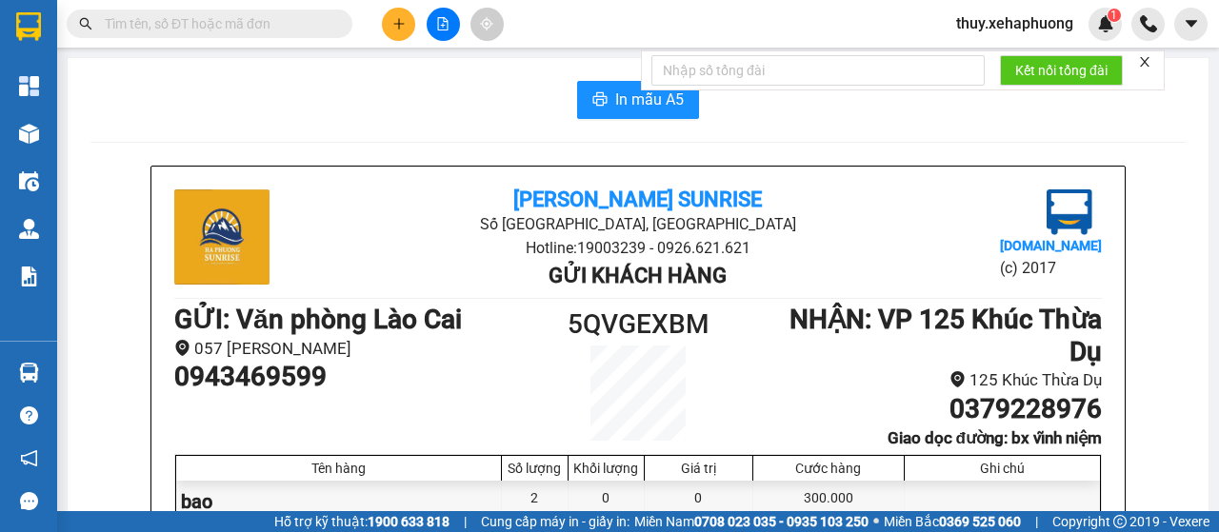
scroll to position [95, 0]
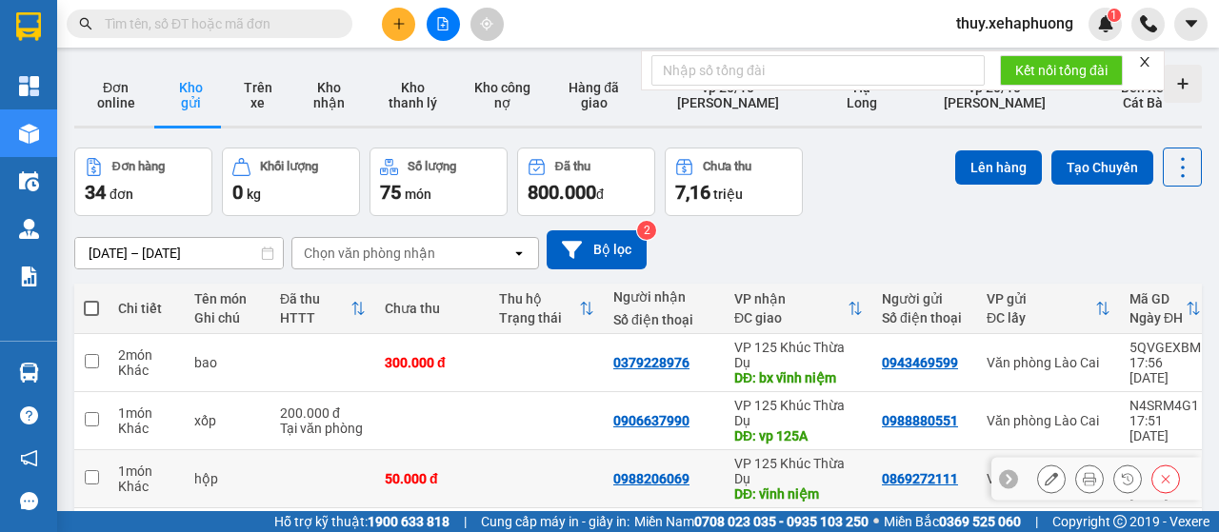
scroll to position [95, 0]
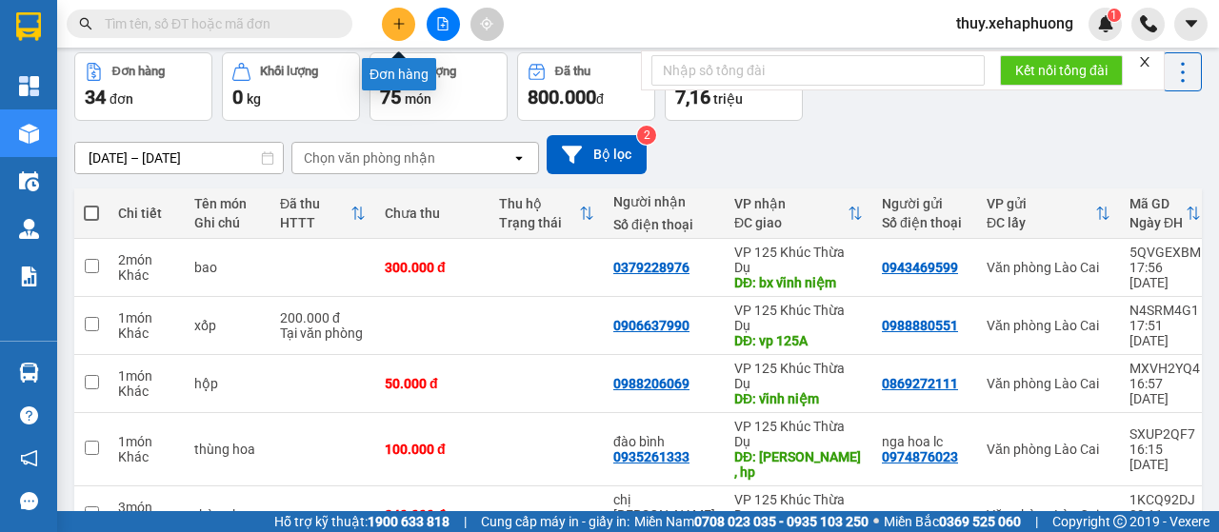
click at [392, 19] on icon "plus" at bounding box center [398, 23] width 13 height 13
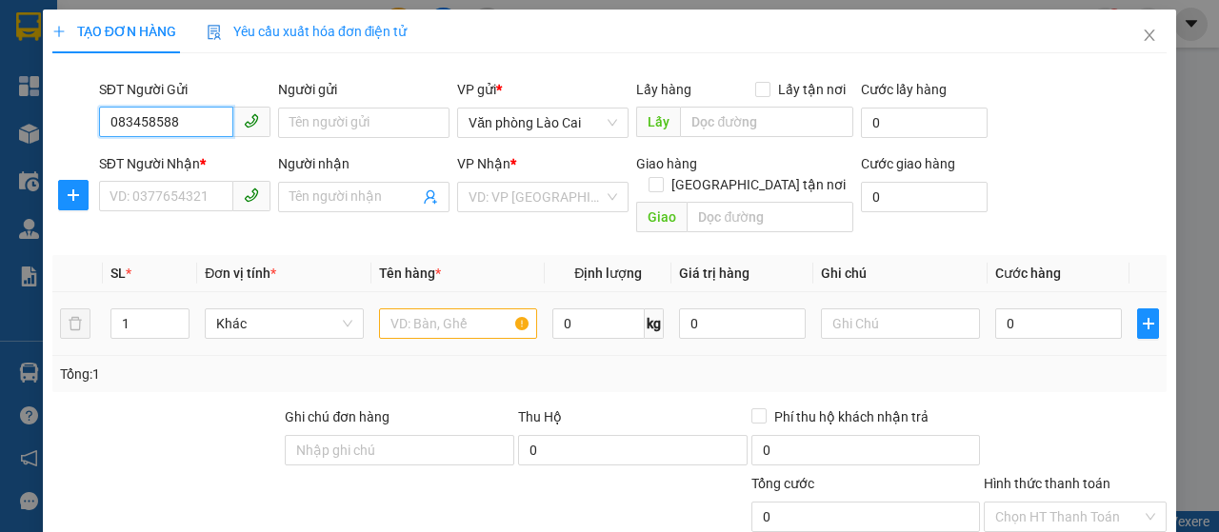
type input "0834585885"
click at [193, 160] on div "0834585885" at bounding box center [183, 160] width 147 height 21
type input "0904345189"
type input "150.000"
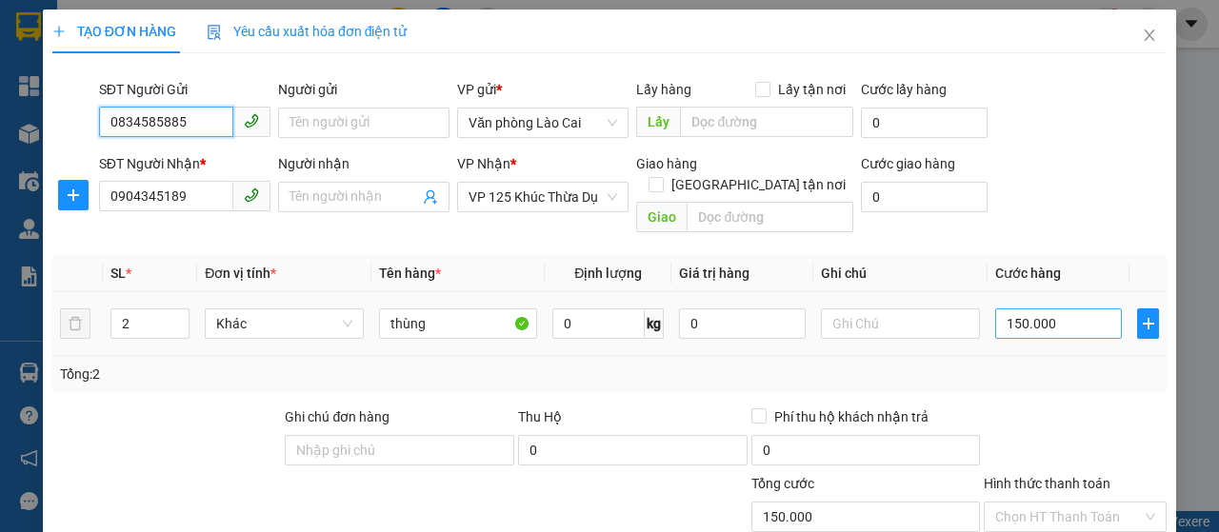
type input "0834585885"
click at [1046, 309] on input "150.000" at bounding box center [1058, 324] width 127 height 30
type input "0"
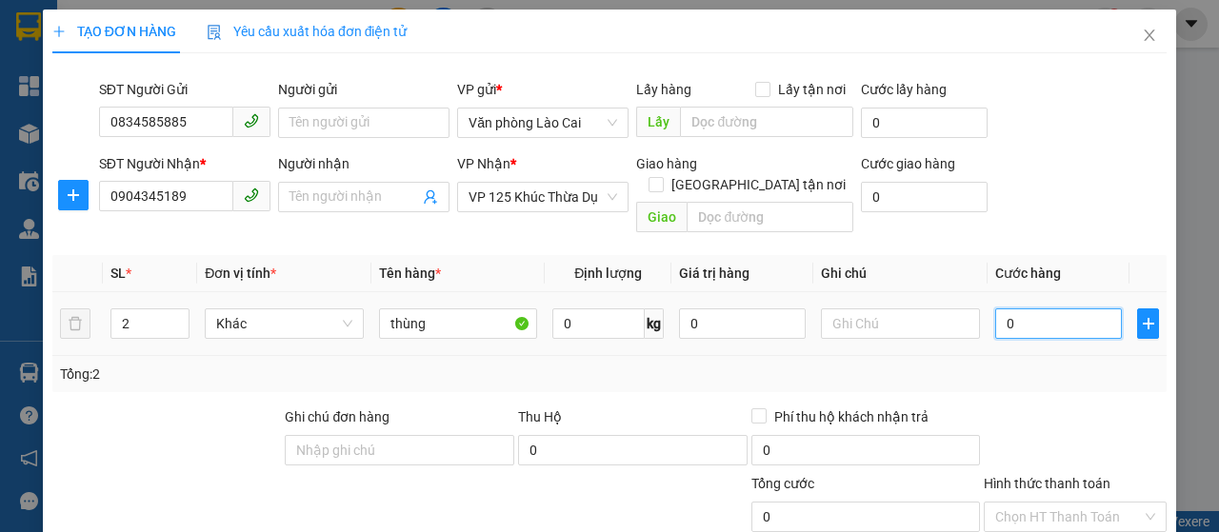
click at [995, 309] on input "0" at bounding box center [1058, 324] width 127 height 30
type input "20"
type input "200"
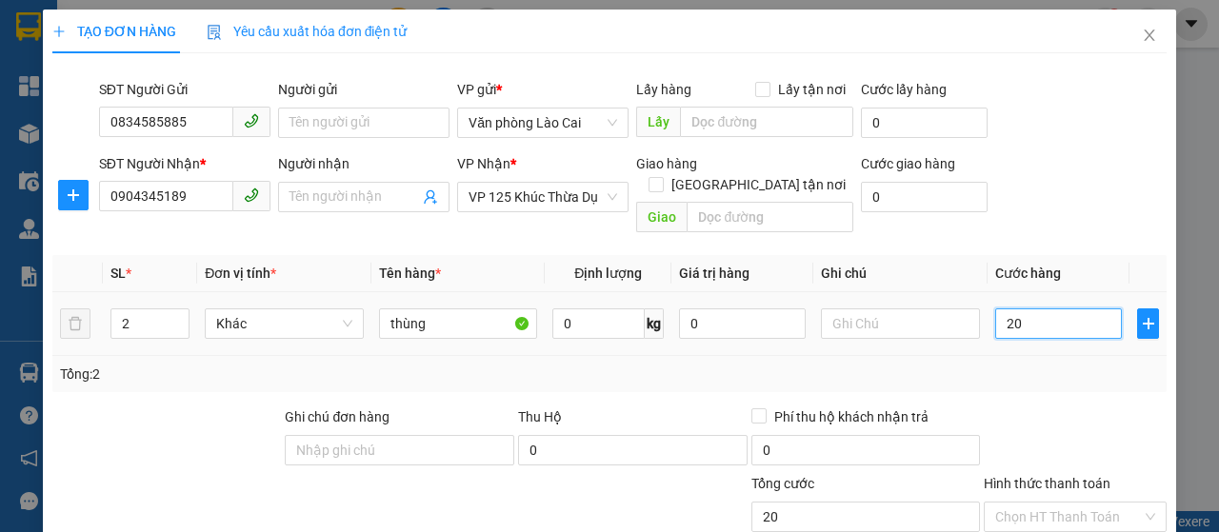
type input "200"
type input "2.000"
type input "20.000"
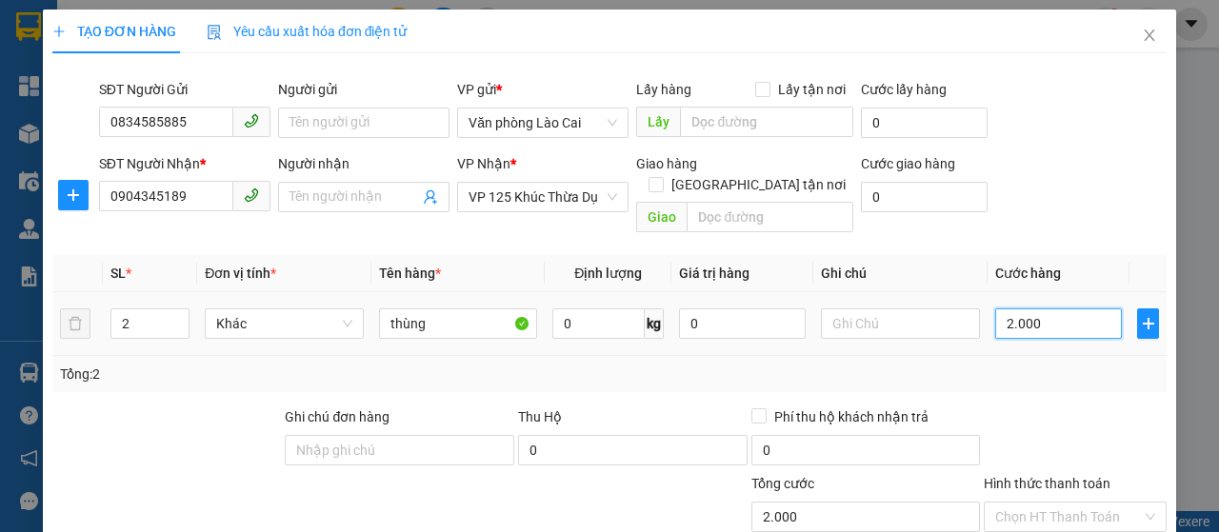
type input "20.000"
type input "200.000"
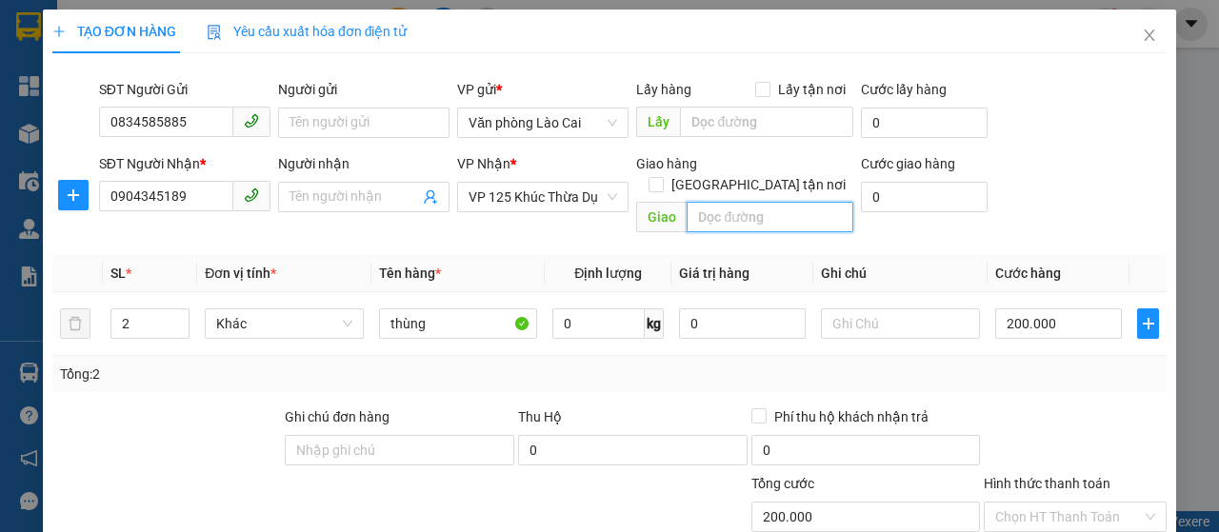
click at [724, 202] on input "text" at bounding box center [770, 217] width 166 height 30
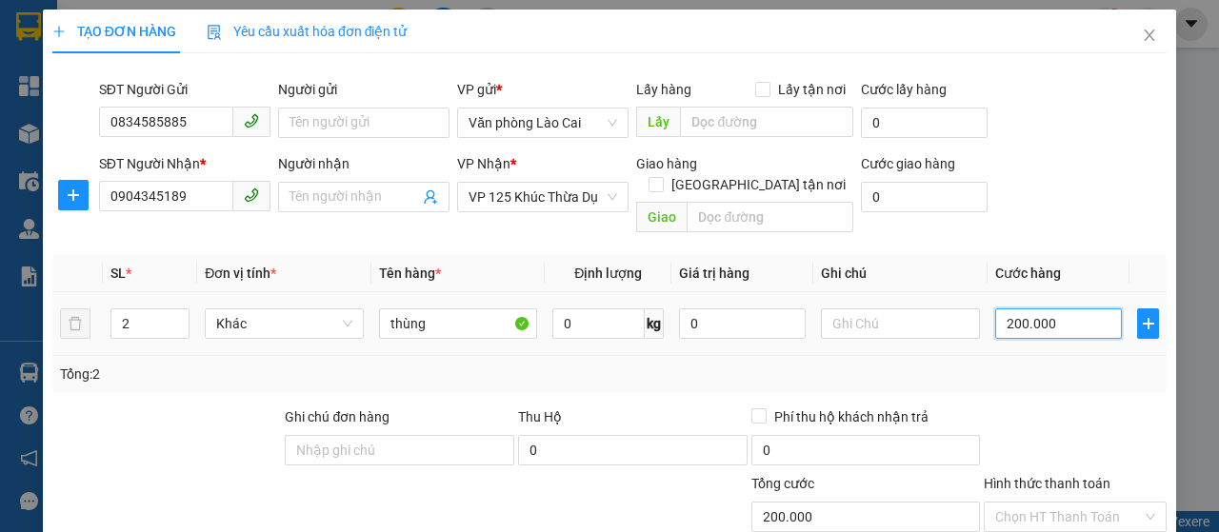
click at [1047, 309] on input "200.000" at bounding box center [1058, 324] width 127 height 30
type input "20.000"
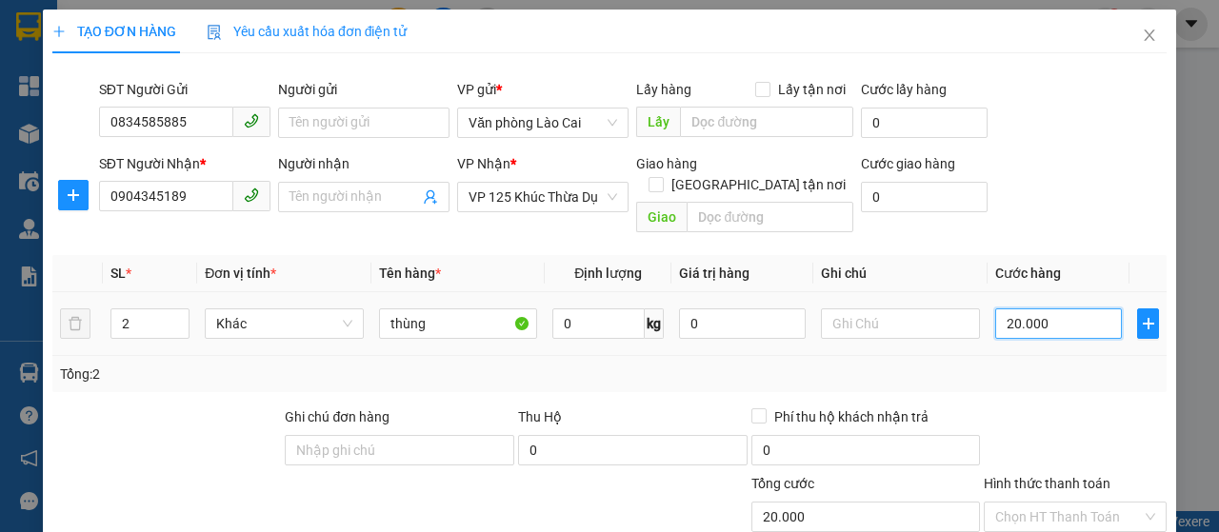
type input "2.000"
type input "200"
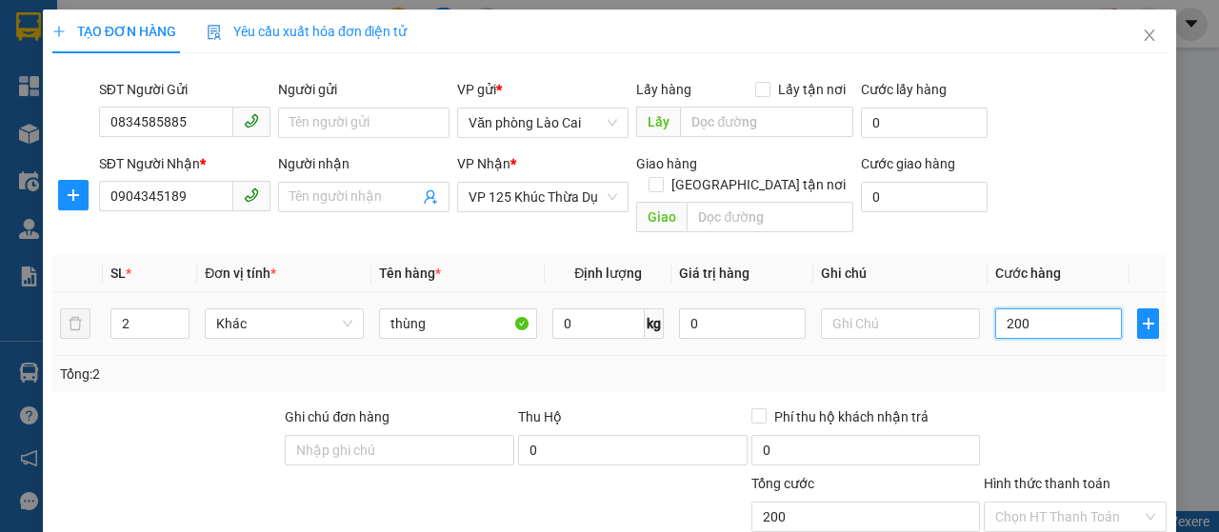
type input "20"
type input "2"
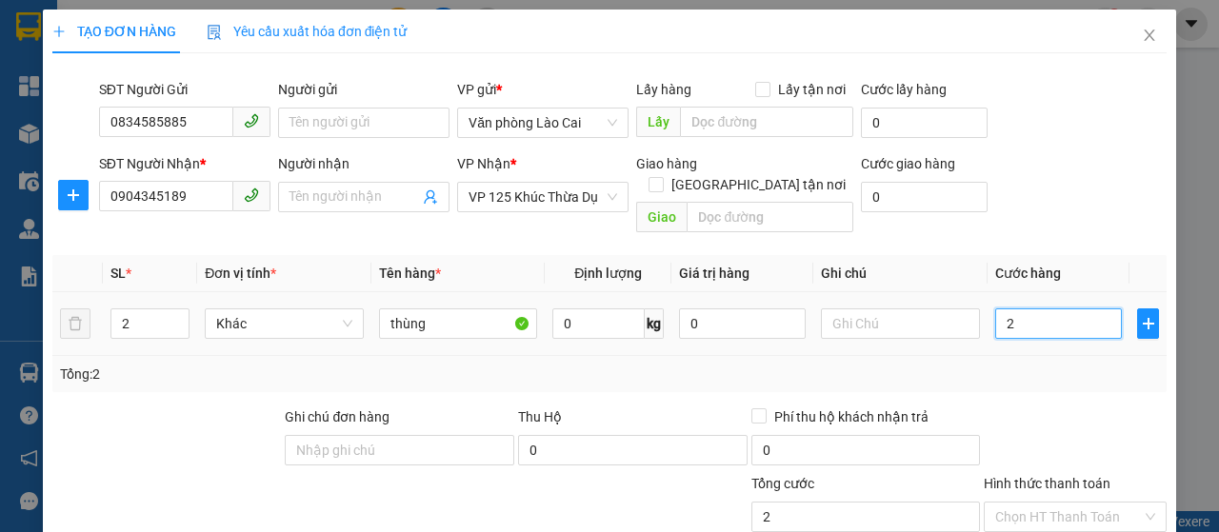
type input "0"
type input "4"
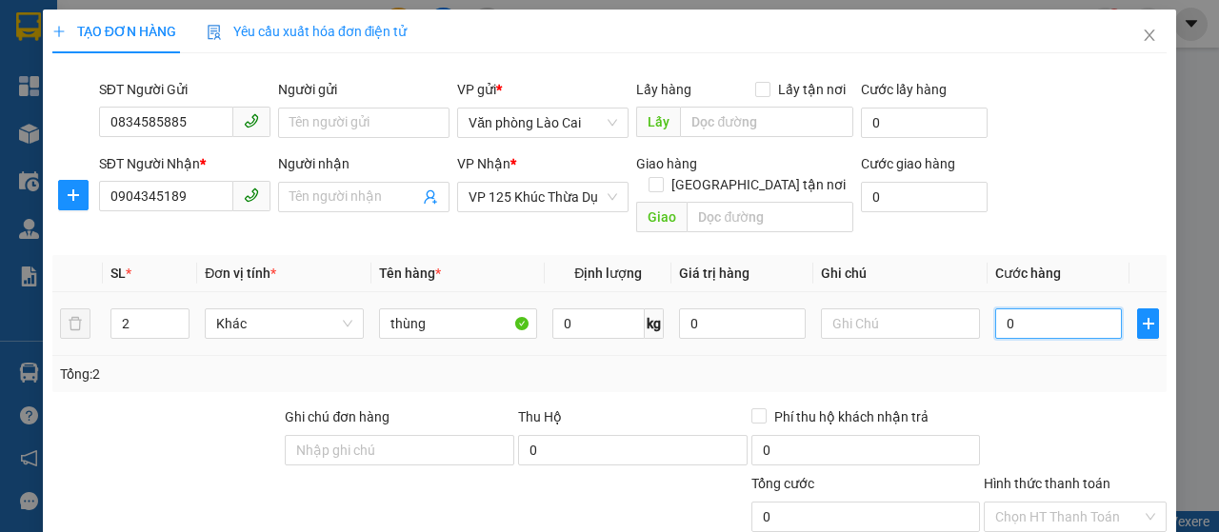
type input "4"
type input "04"
type input "0"
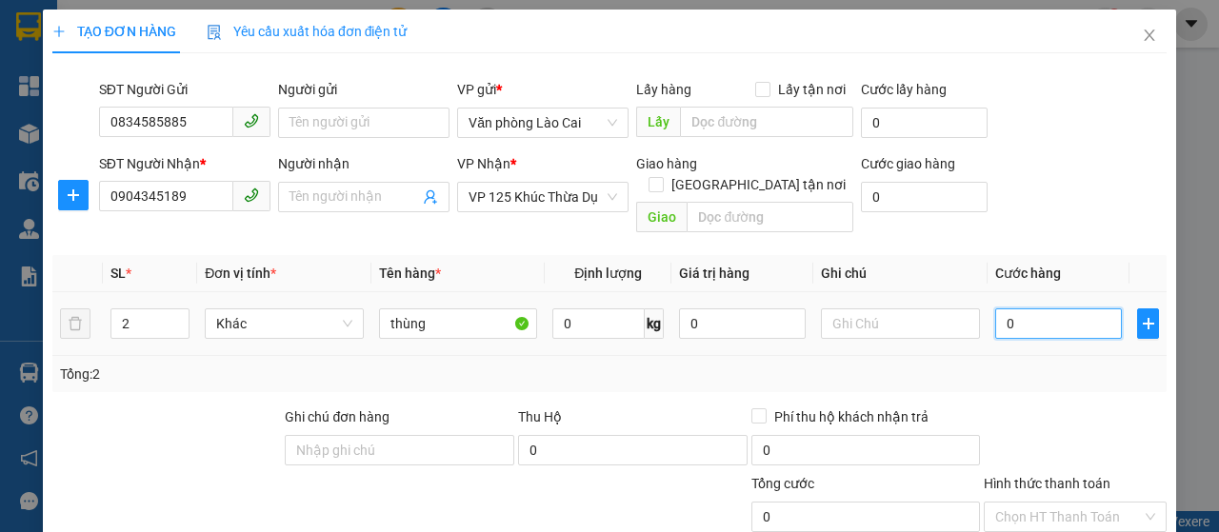
type input "1"
type input "01"
type input "15"
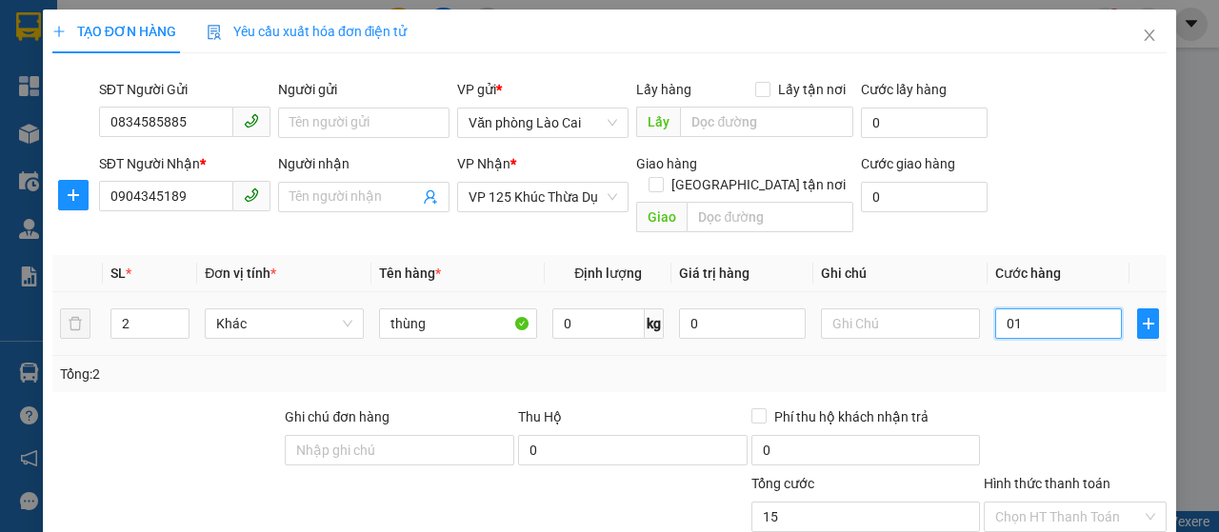
type input "015"
type input "150"
type input "015"
type input "15"
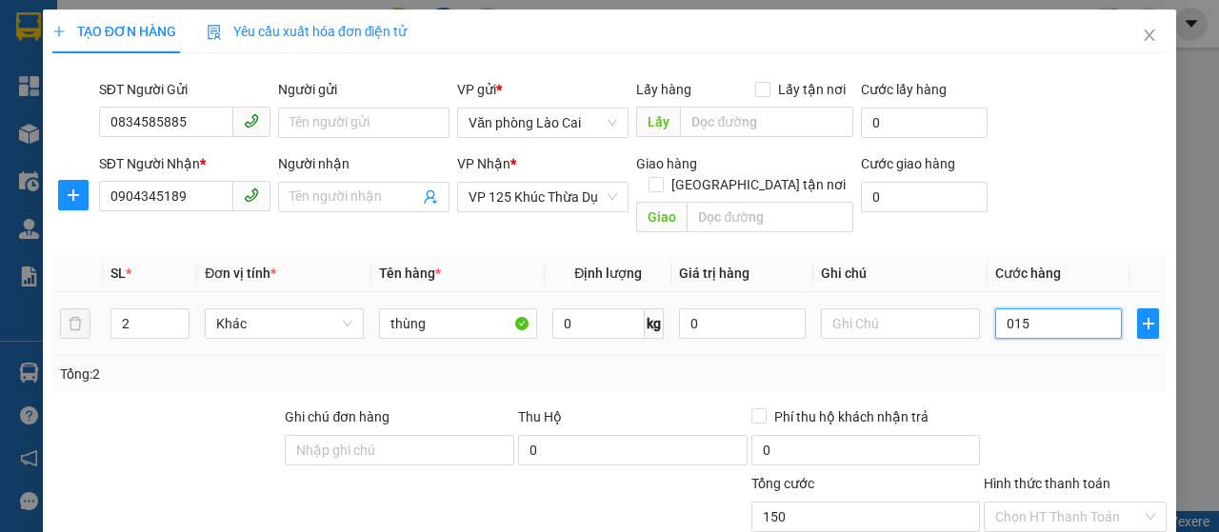
type input "15"
type input "01"
type input "1"
type input "0"
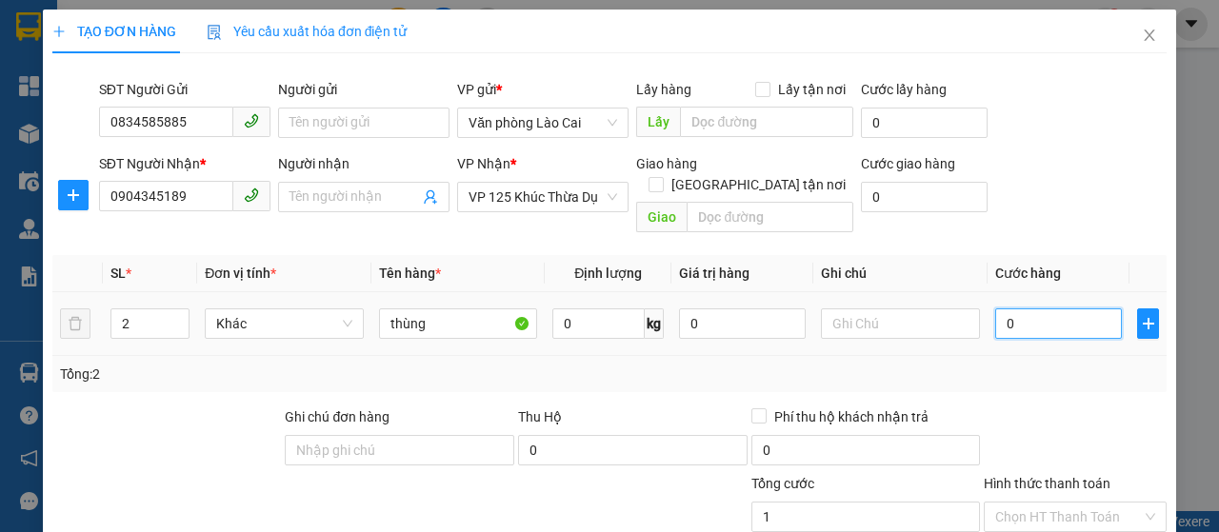
type input "0"
click at [995, 309] on input "0" at bounding box center [1058, 324] width 127 height 30
type input "10"
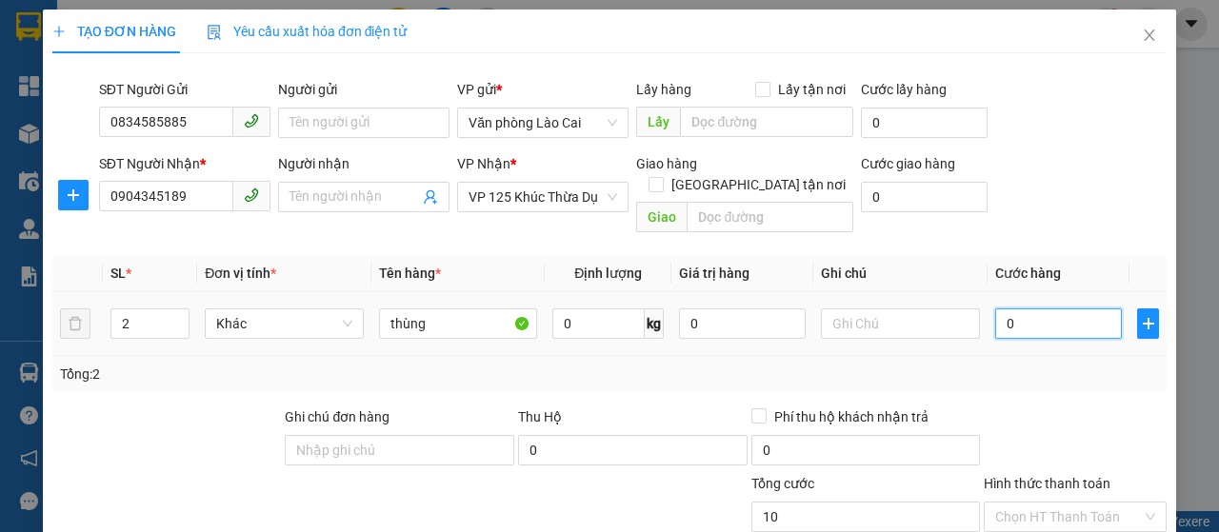
type input "10"
type input "150"
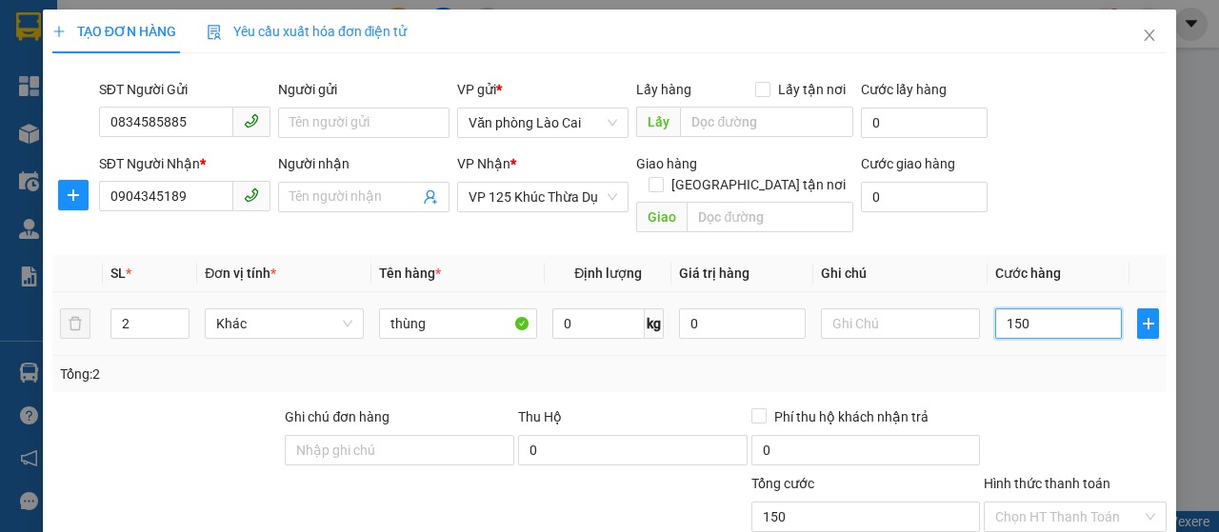
type input "1.500"
type input "15.000"
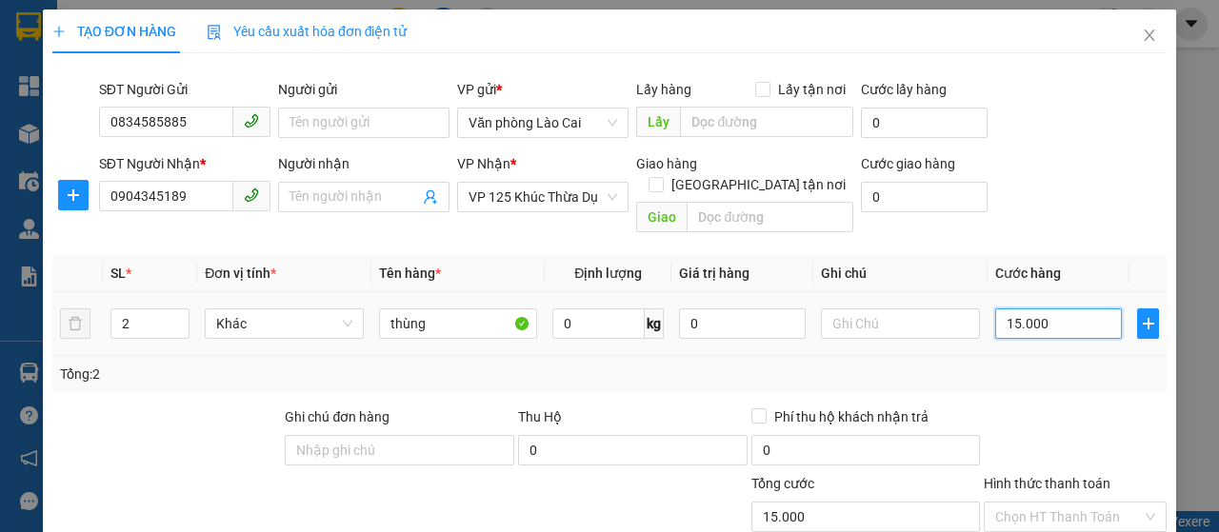
type input "150.000"
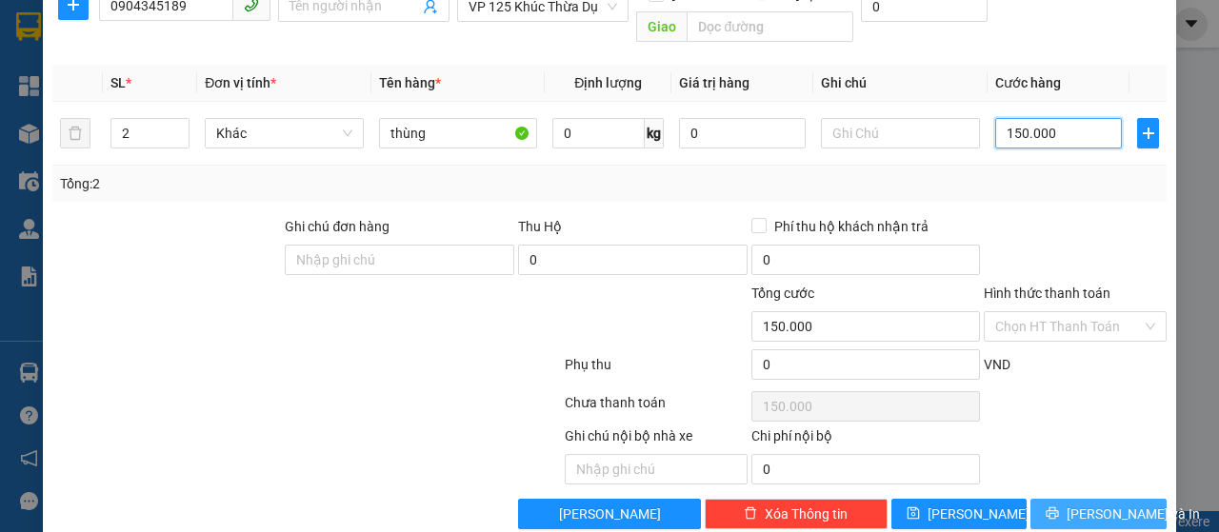
type input "150.000"
click at [1087, 499] on button "[PERSON_NAME] và In" at bounding box center [1098, 514] width 136 height 30
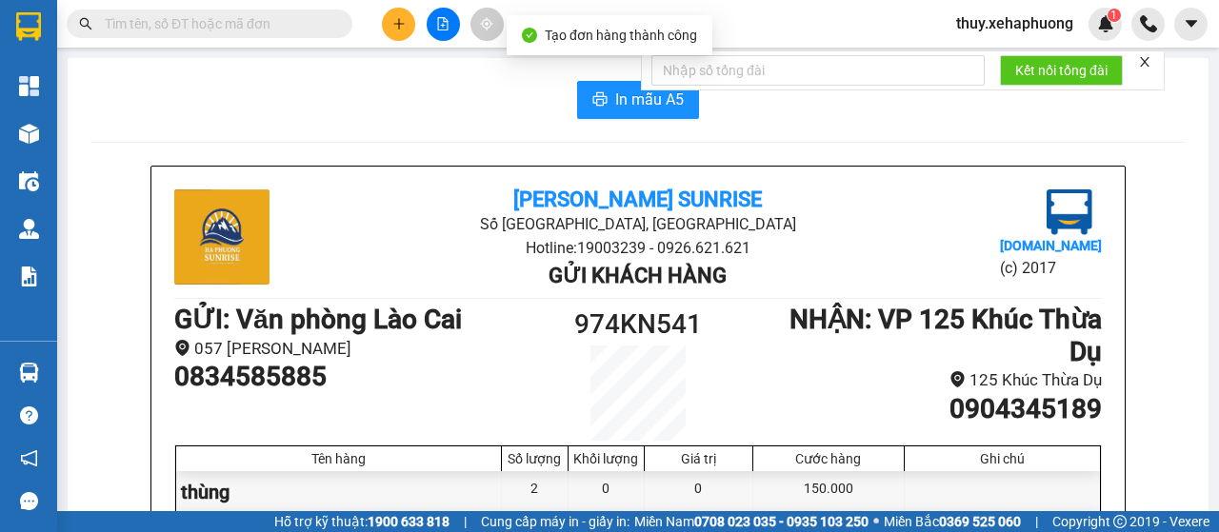
click at [594, 84] on button "In mẫu A5" at bounding box center [638, 100] width 122 height 38
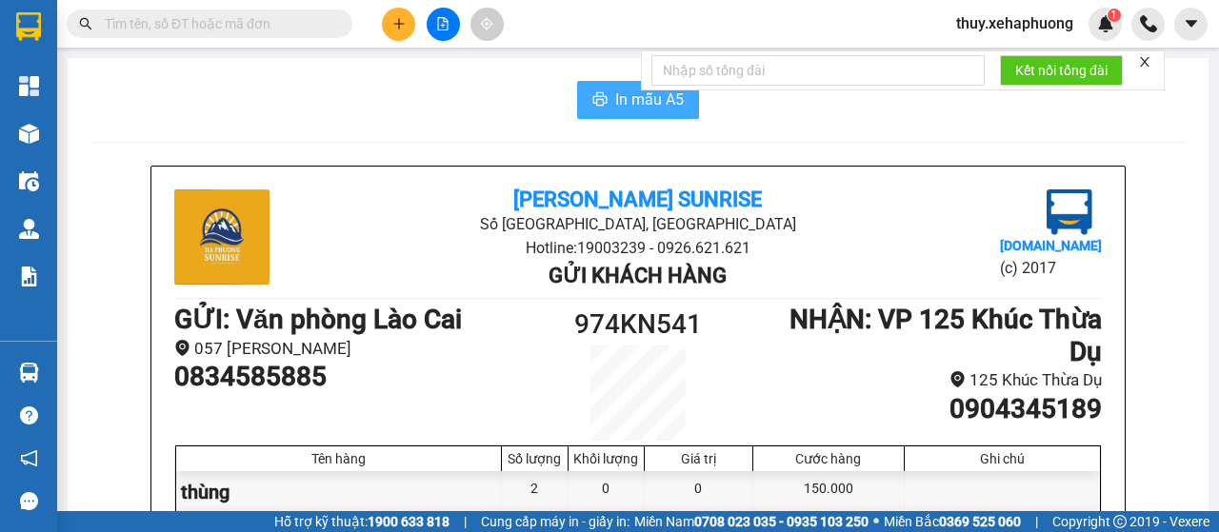
click at [598, 98] on icon "printer" at bounding box center [600, 98] width 14 height 13
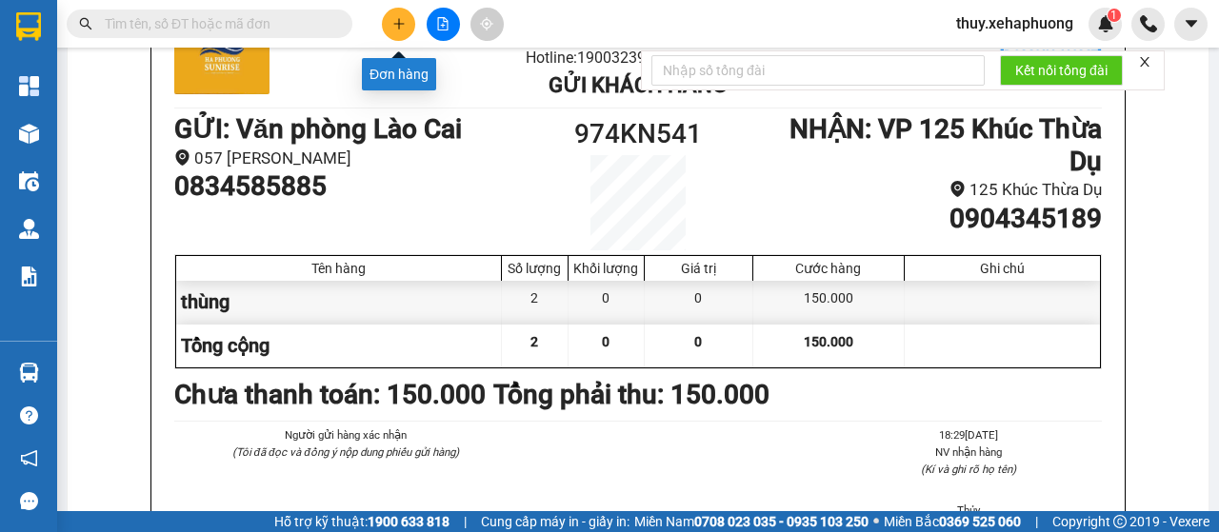
click at [399, 14] on button at bounding box center [398, 24] width 33 height 33
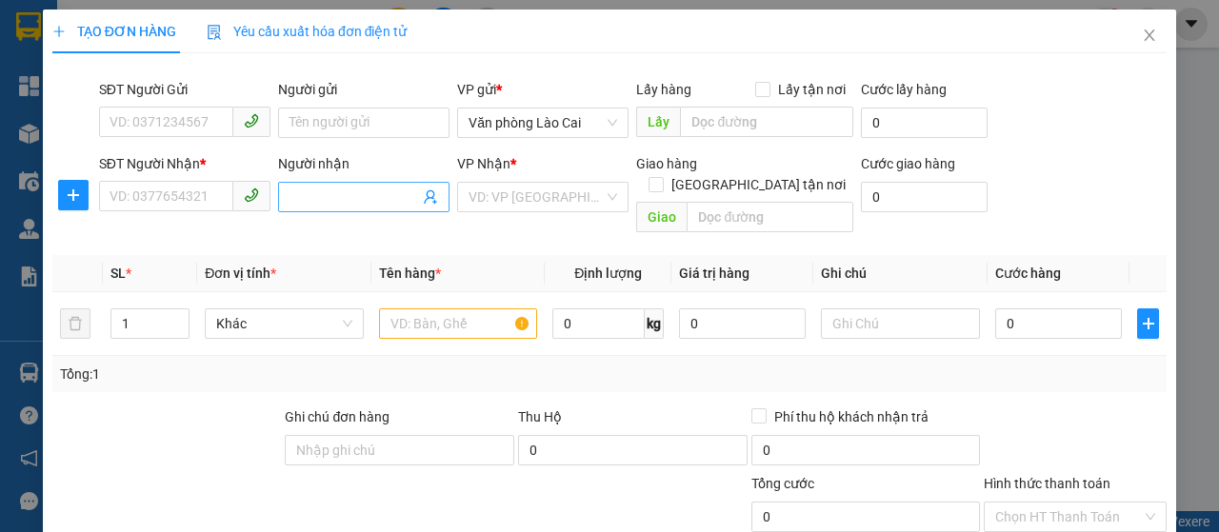
click at [369, 205] on input "Người nhận" at bounding box center [354, 197] width 130 height 21
type input "chị huyền ho"
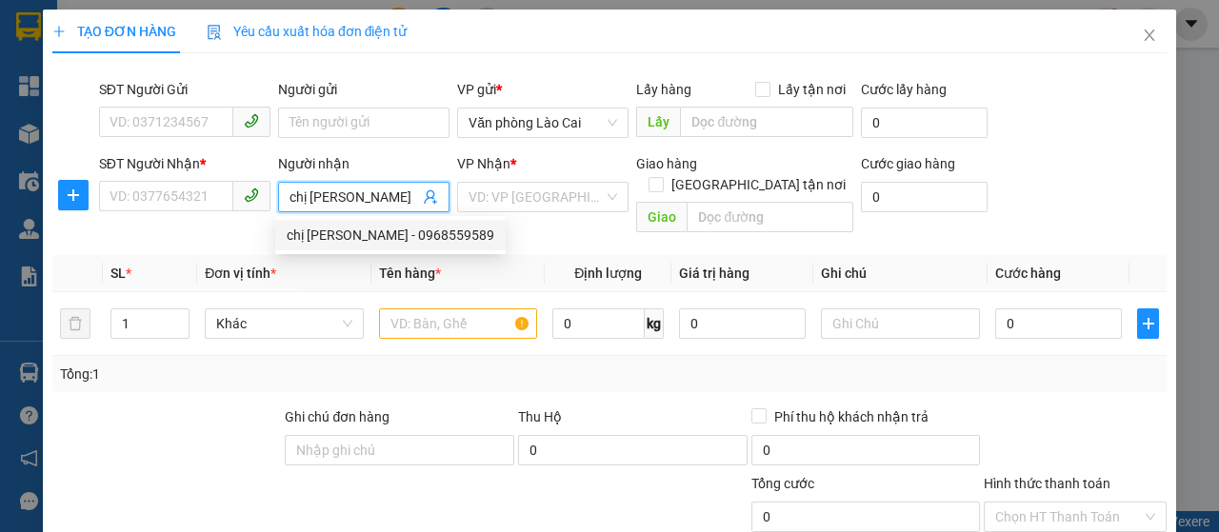
click at [381, 233] on div "chị huyền hoa - 0968559589" at bounding box center [391, 235] width 208 height 21
type input "0968559589"
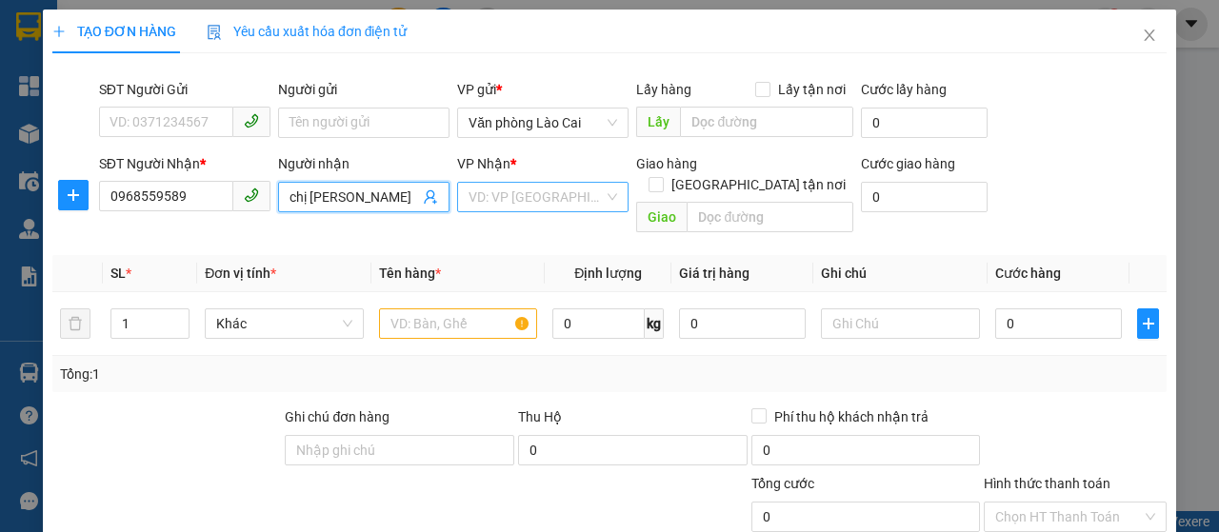
type input "chị [PERSON_NAME]"
click at [519, 189] on input "search" at bounding box center [536, 197] width 135 height 29
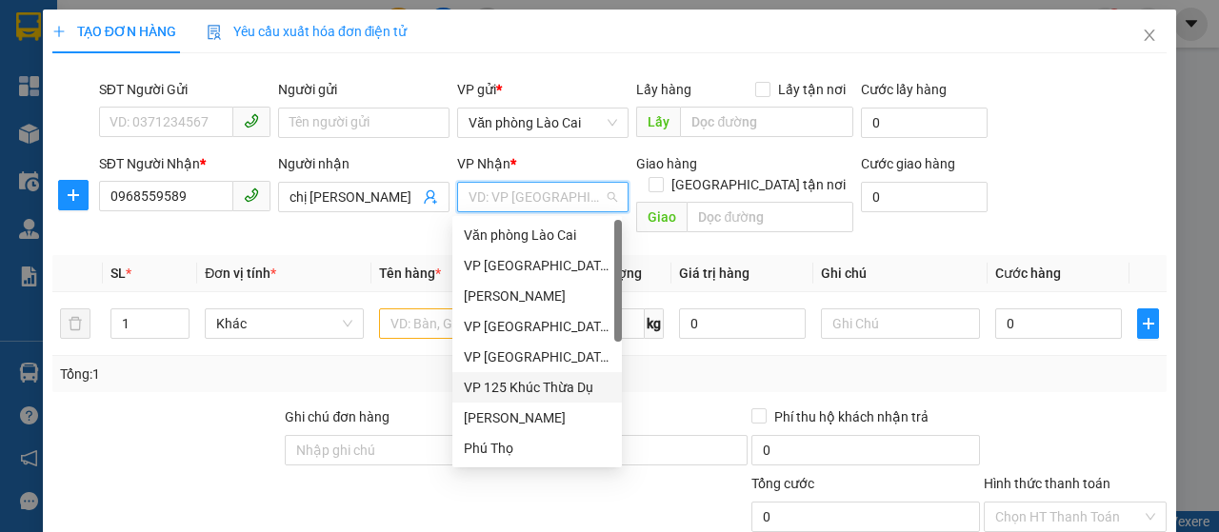
click at [563, 383] on div "VP 125 Khúc Thừa Dụ" at bounding box center [537, 387] width 147 height 21
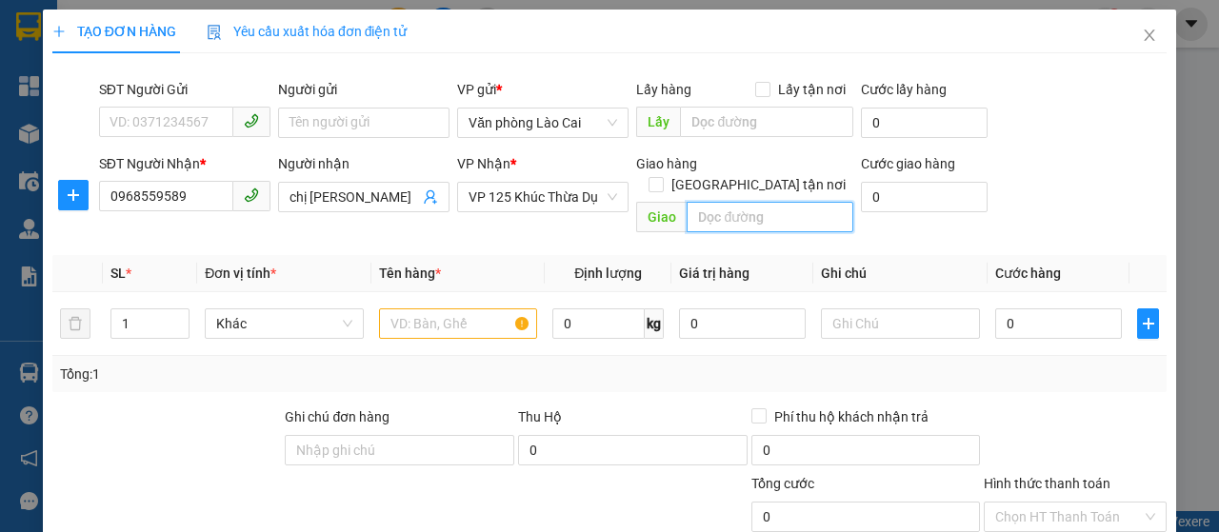
click at [731, 202] on input "text" at bounding box center [770, 217] width 166 height 30
type input "vp 125A"
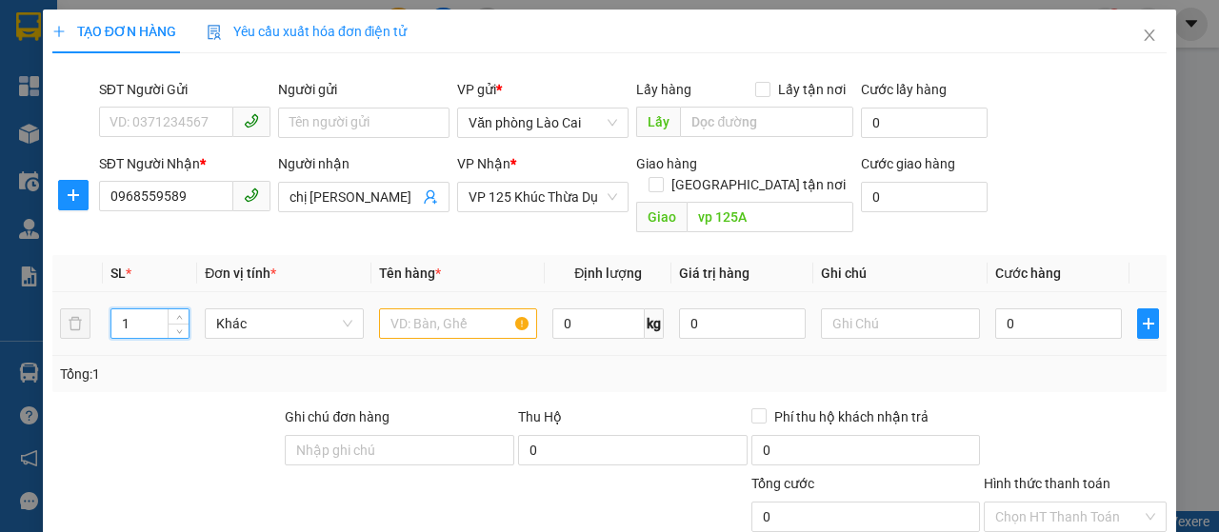
click at [162, 309] on input "1" at bounding box center [150, 323] width 78 height 29
type input "5"
click at [414, 309] on input "text" at bounding box center [458, 324] width 159 height 30
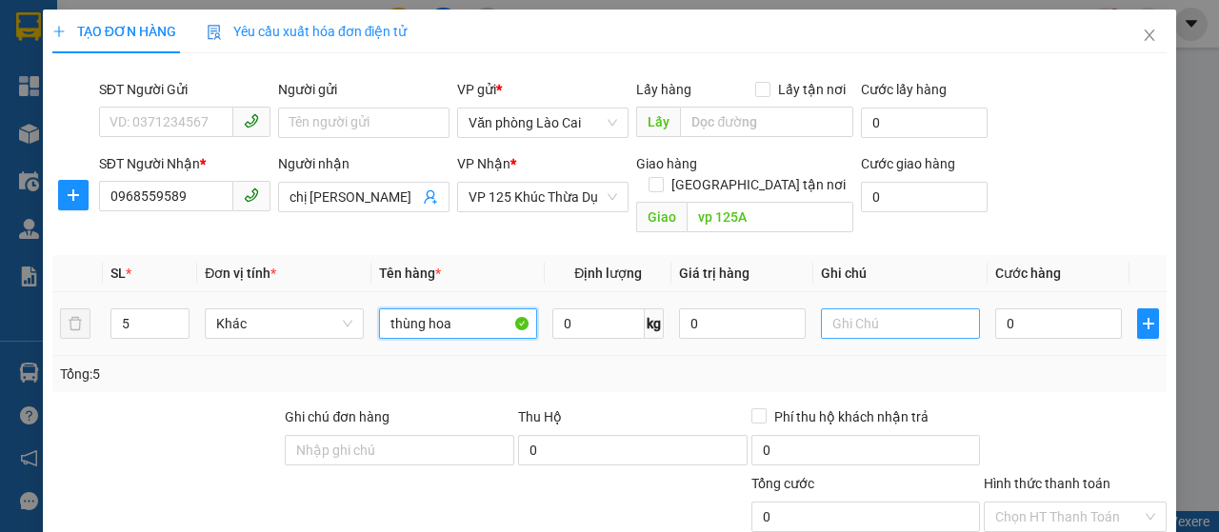
type input "thùng hoa"
click at [887, 309] on input "text" at bounding box center [900, 324] width 159 height 30
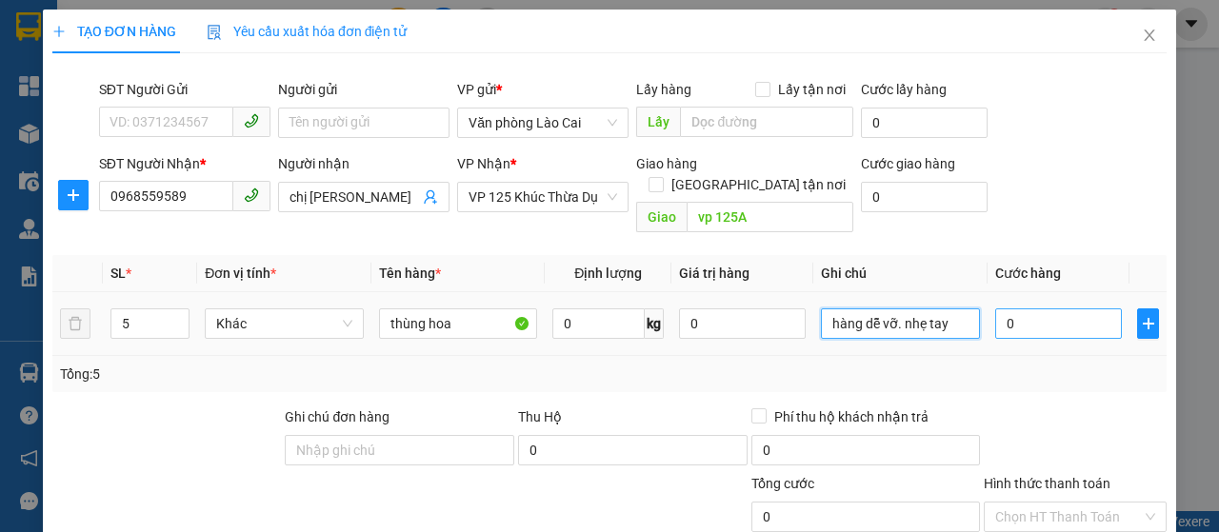
type input "hàng dễ vỡ. nhẹ tay"
click at [996, 309] on input "0" at bounding box center [1058, 324] width 127 height 30
type input "40"
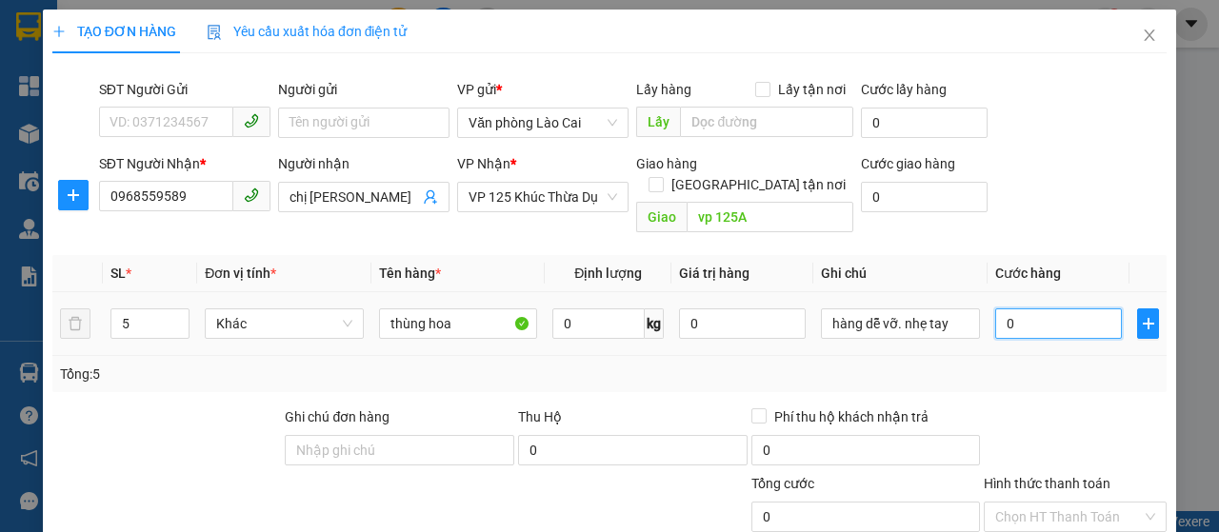
type input "40"
type input "440"
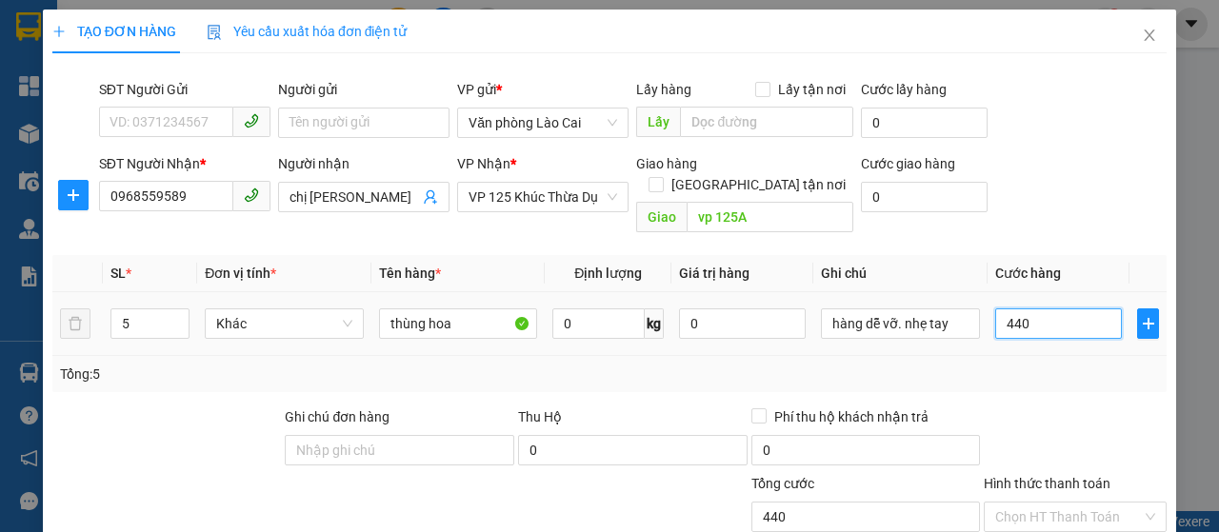
type input "4.400"
type input "44.000"
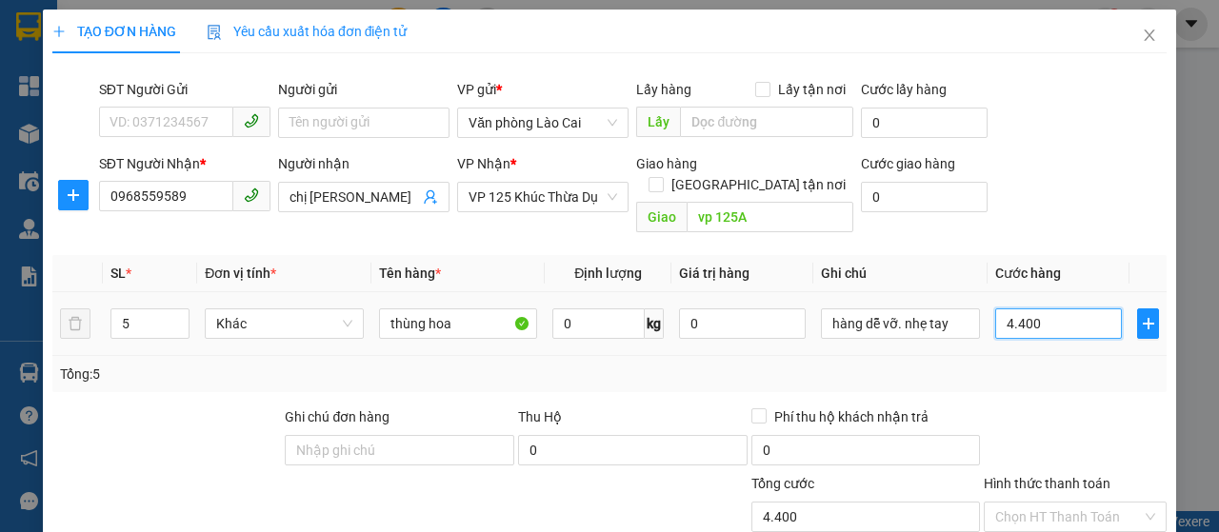
type input "44.000"
type input "440.000"
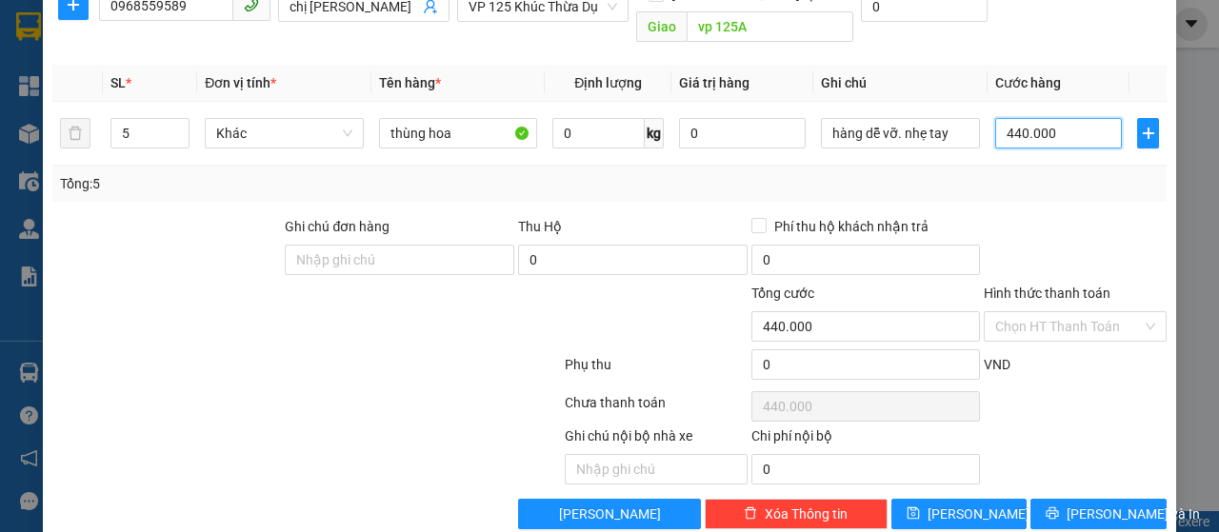
scroll to position [202, 0]
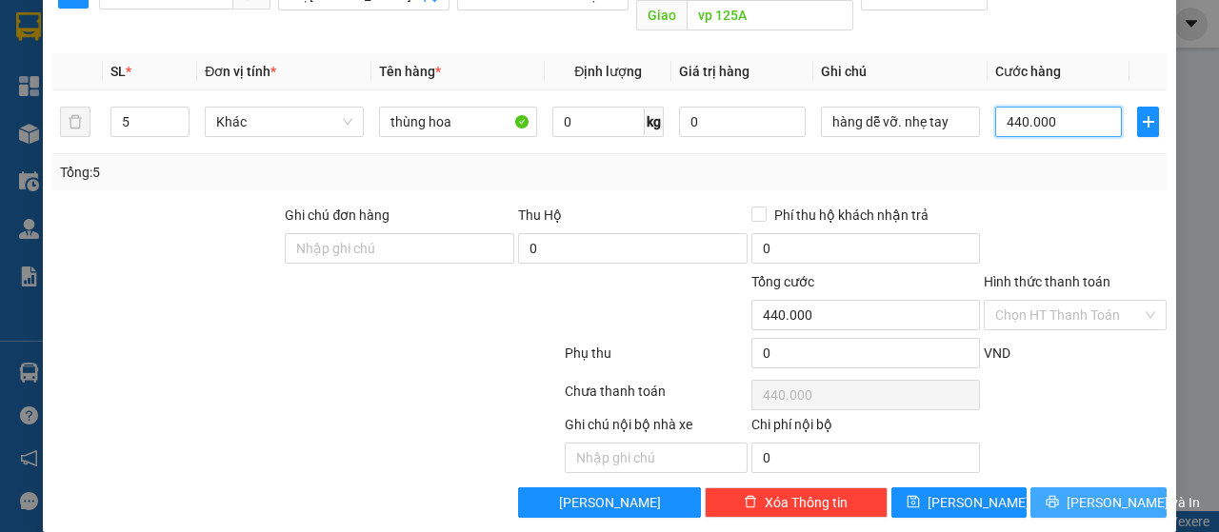
type input "440.000"
click at [1083, 492] on span "Lưu và In" at bounding box center [1133, 502] width 133 height 21
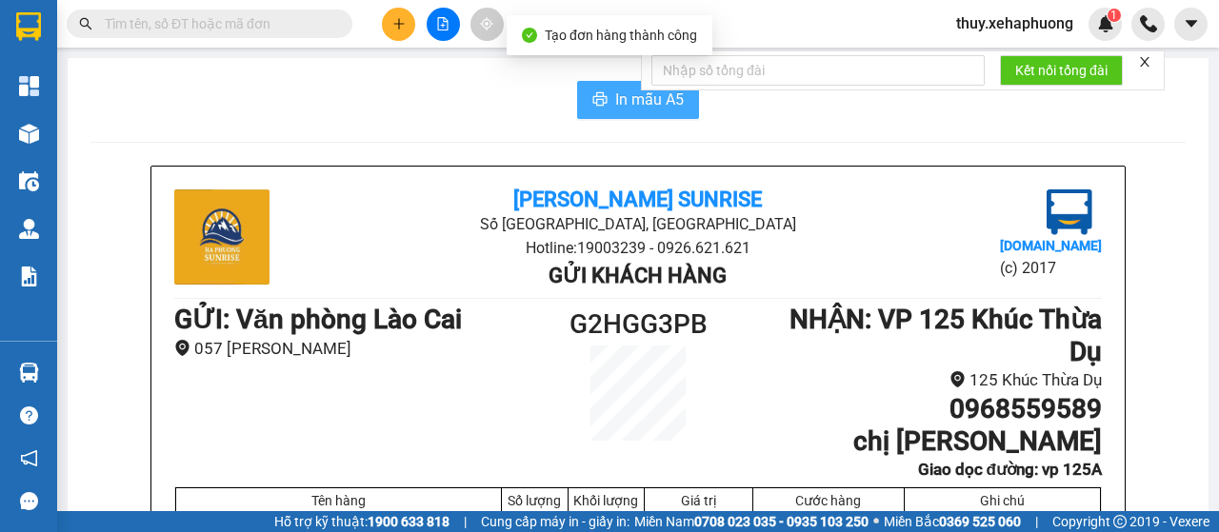
click at [615, 93] on span "In mẫu A5" at bounding box center [649, 100] width 69 height 24
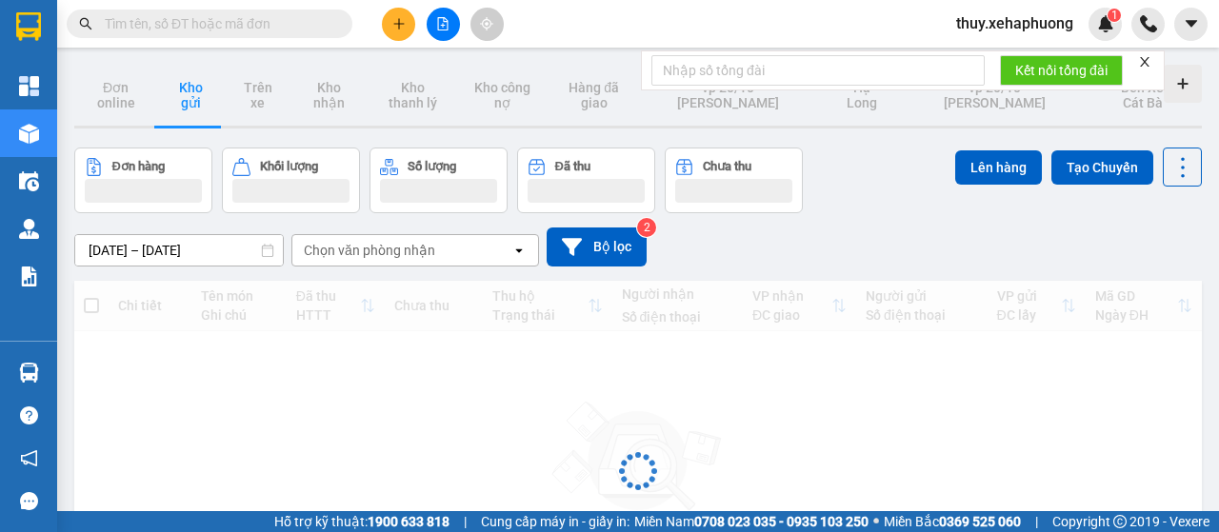
scroll to position [95, 0]
